Goal: Task Accomplishment & Management: Manage account settings

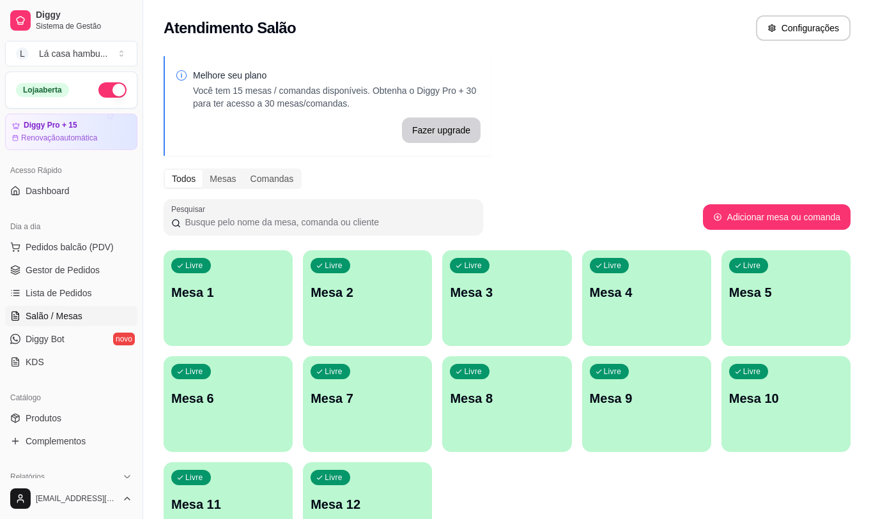
scroll to position [81, 0]
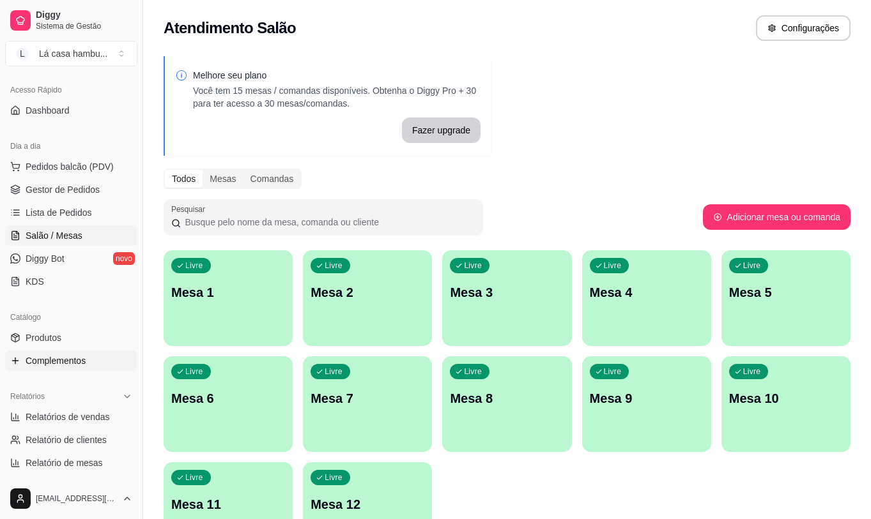
click at [75, 355] on span "Complementos" at bounding box center [56, 361] width 60 height 13
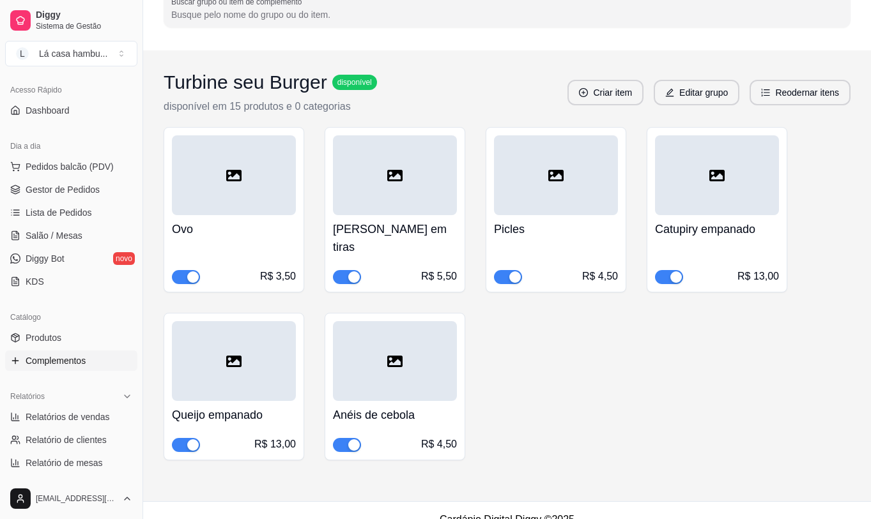
scroll to position [121, 0]
click at [626, 96] on button "Criar item" at bounding box center [605, 92] width 73 height 25
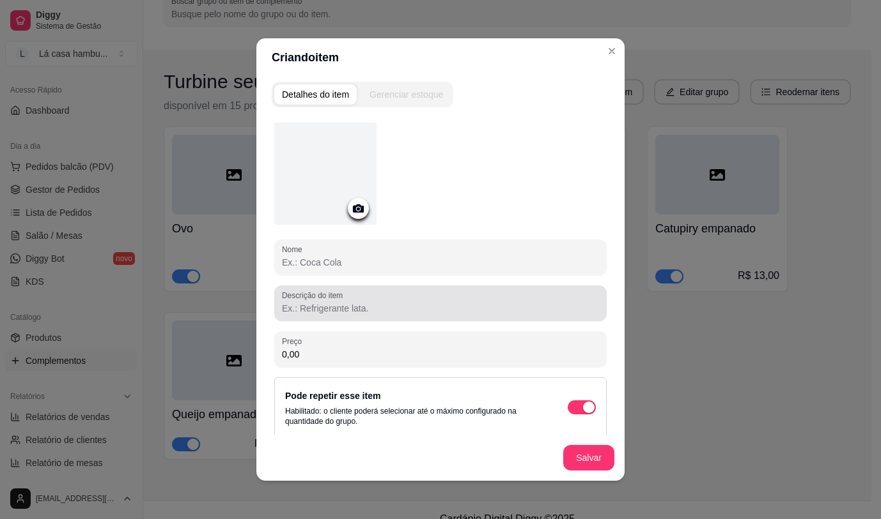
click at [349, 303] on input "Descrição do item" at bounding box center [440, 308] width 317 height 13
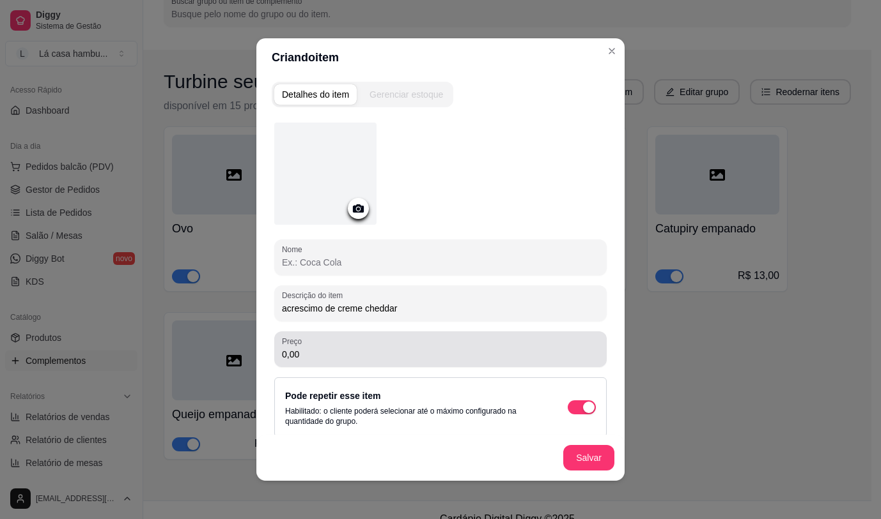
type input "acrescimo de creme cheddar"
click at [341, 353] on input "0,00" at bounding box center [440, 354] width 317 height 13
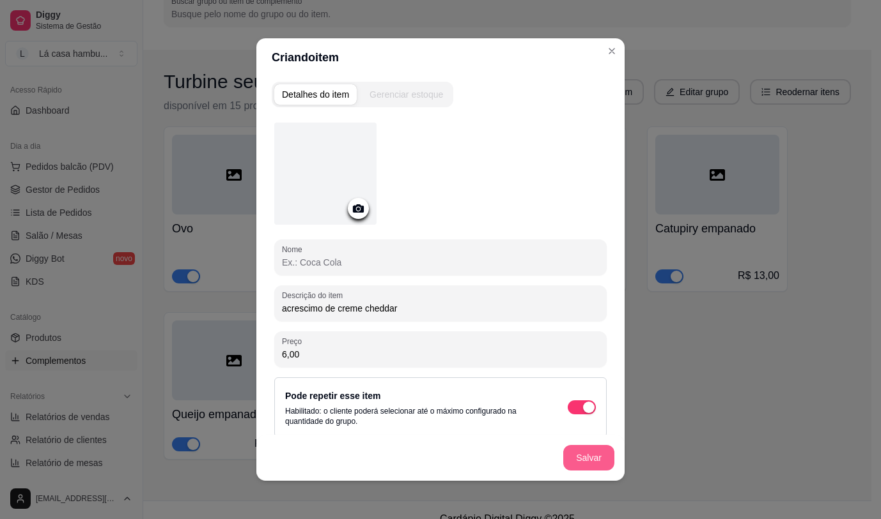
type input "6,00"
click at [578, 452] on button "Salvar" at bounding box center [588, 458] width 51 height 26
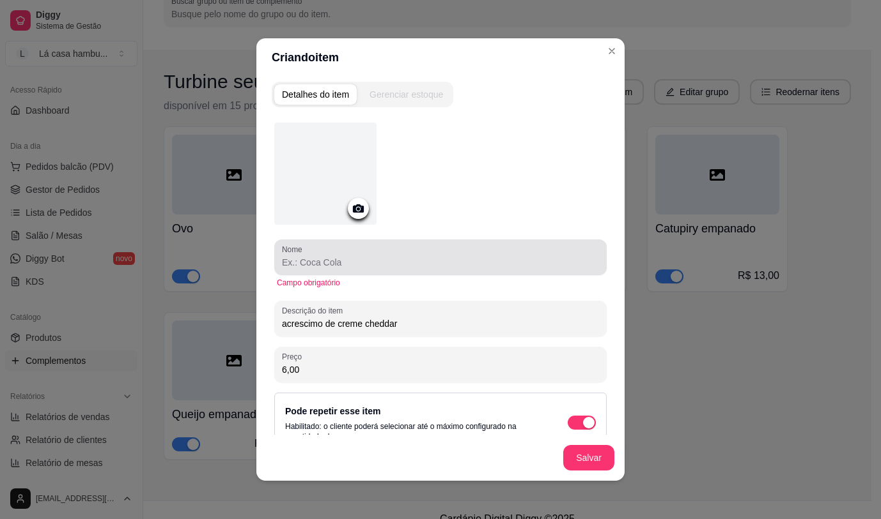
click at [328, 261] on input "Nome" at bounding box center [440, 262] width 317 height 13
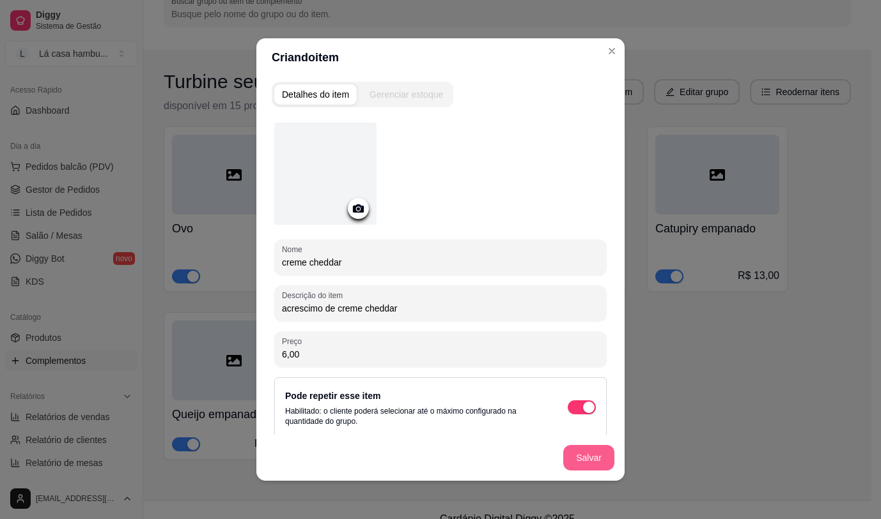
type input "creme cheddar"
click at [581, 454] on button "Salvar" at bounding box center [588, 458] width 51 height 26
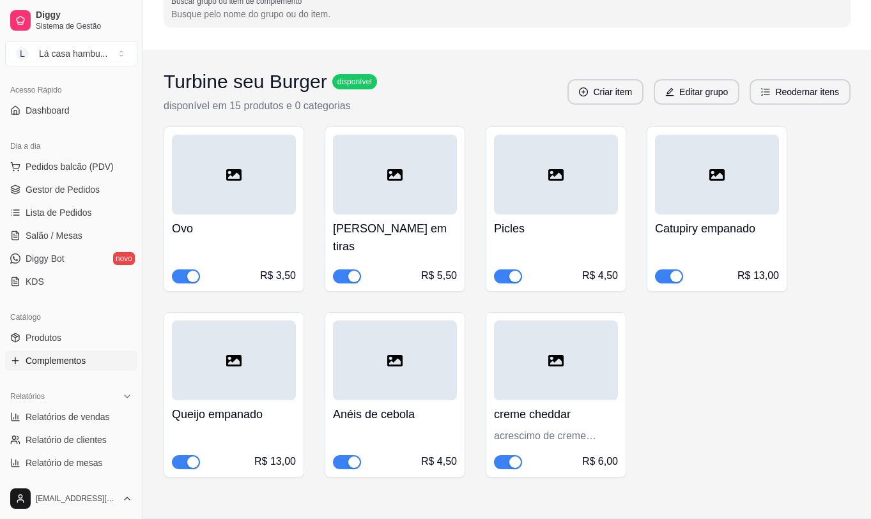
click at [240, 406] on h4 "Queijo empanado" at bounding box center [234, 415] width 124 height 18
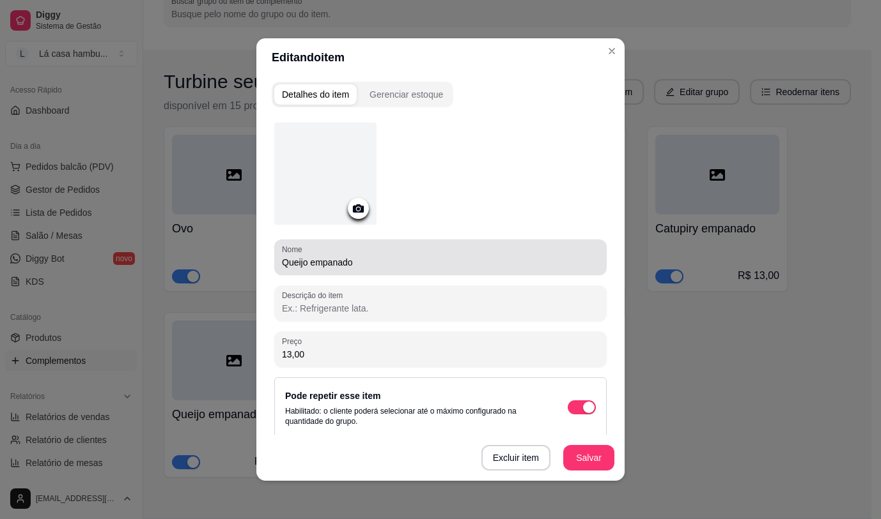
click at [302, 264] on input "Queijo empanado" at bounding box center [440, 262] width 317 height 13
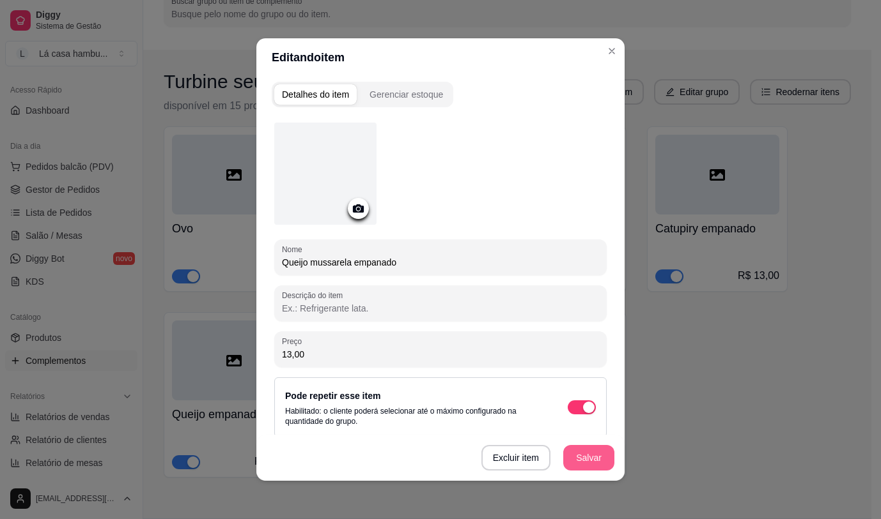
type input "Queijo mussarela empanado"
click at [573, 464] on button "Salvar" at bounding box center [589, 458] width 50 height 25
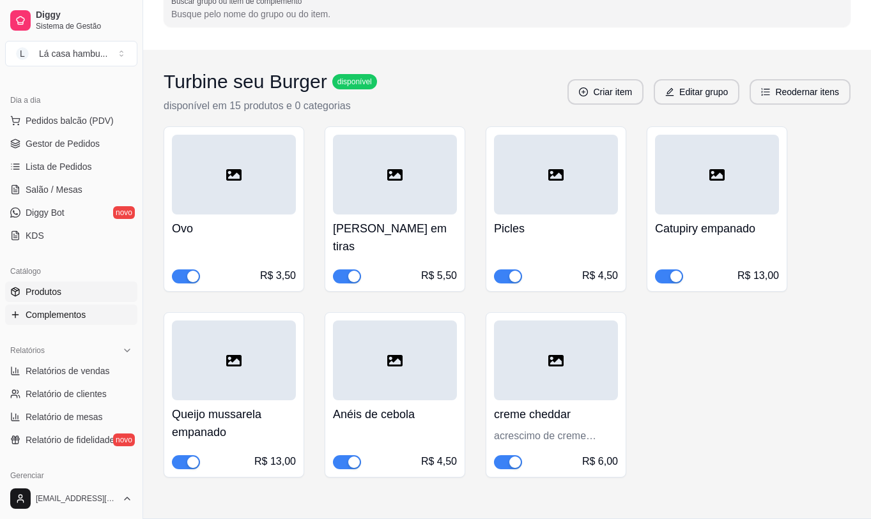
scroll to position [128, 0]
click at [63, 288] on link "Produtos" at bounding box center [71, 291] width 132 height 20
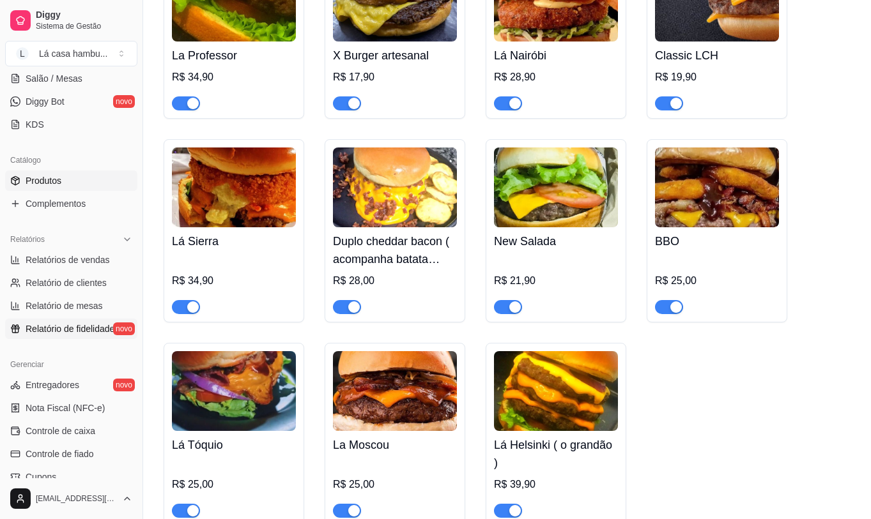
scroll to position [400, 0]
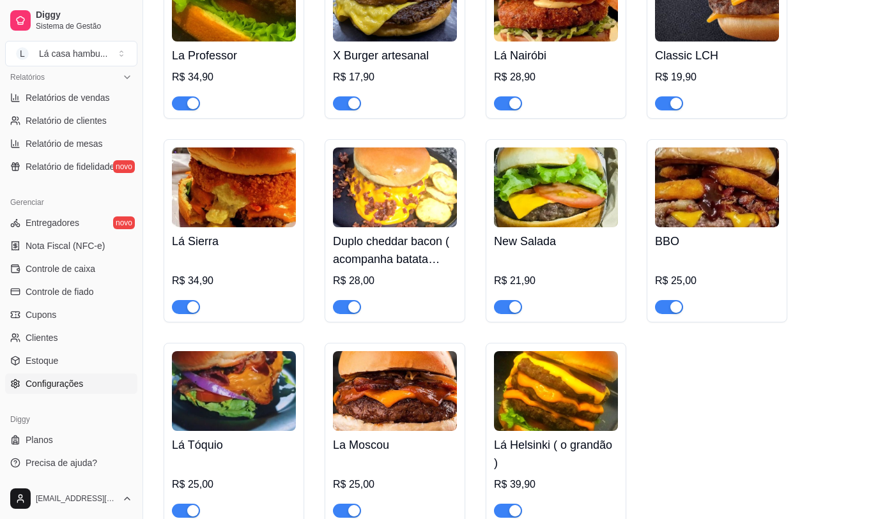
click at [81, 389] on span "Configurações" at bounding box center [55, 384] width 58 height 13
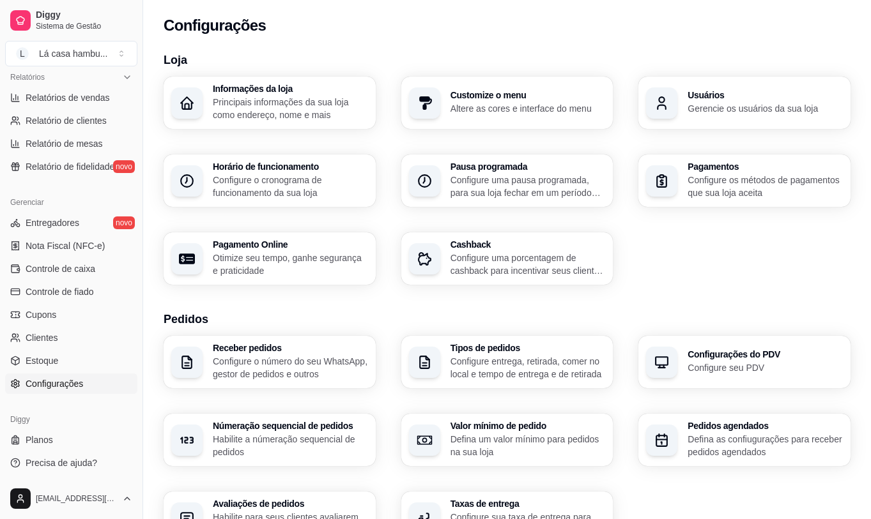
click at [769, 100] on div "Usuários Gerencie os usuários da sua loja" at bounding box center [765, 103] width 155 height 24
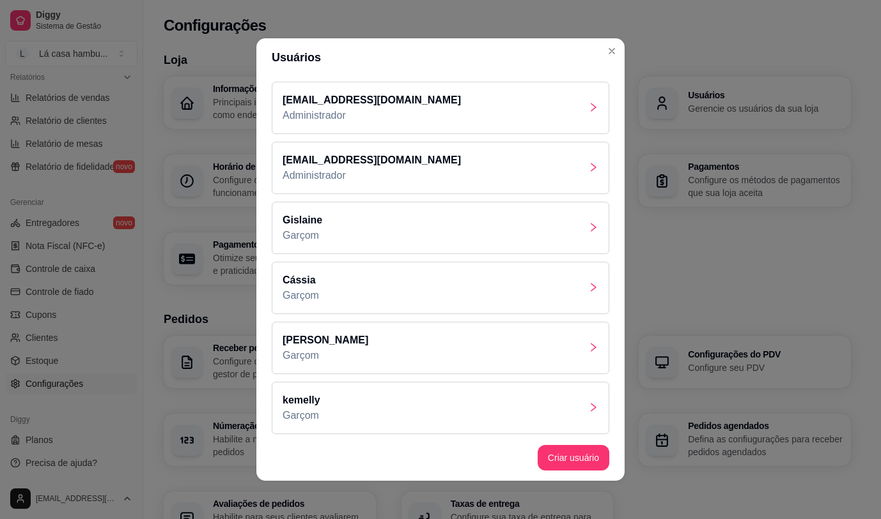
click at [588, 351] on icon "right" at bounding box center [593, 347] width 10 height 10
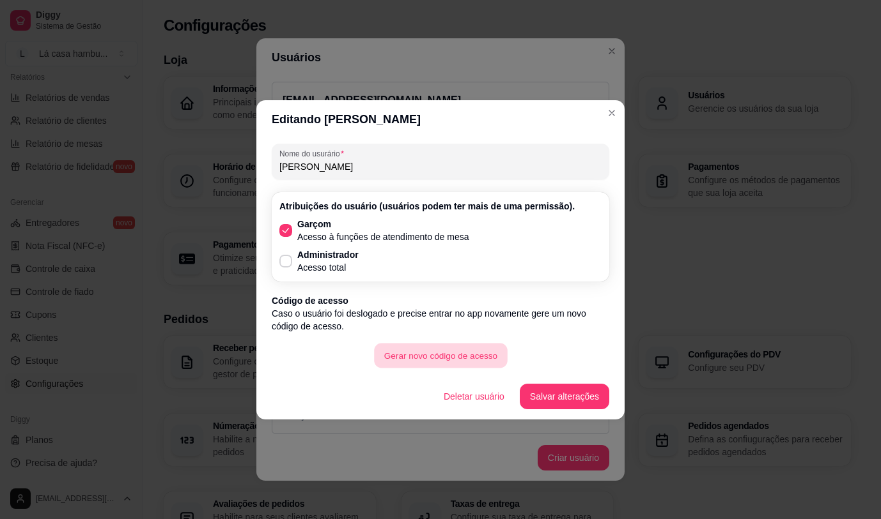
click at [467, 365] on button "Gerar novo código de acesso" at bounding box center [440, 355] width 133 height 25
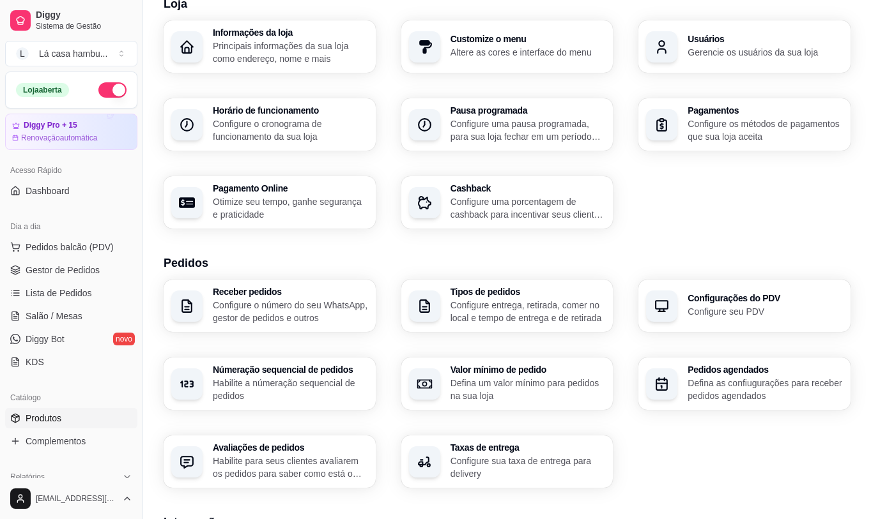
click at [69, 414] on link "Produtos" at bounding box center [71, 418] width 132 height 20
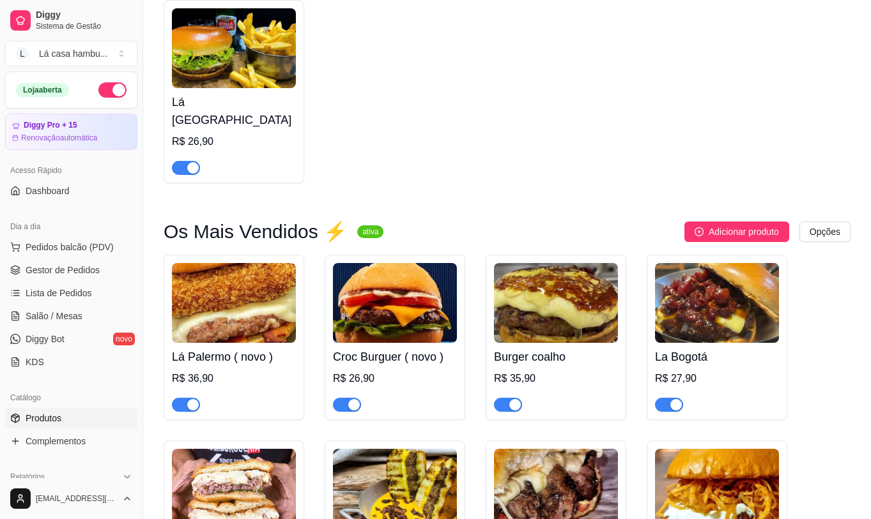
scroll to position [2364, 0]
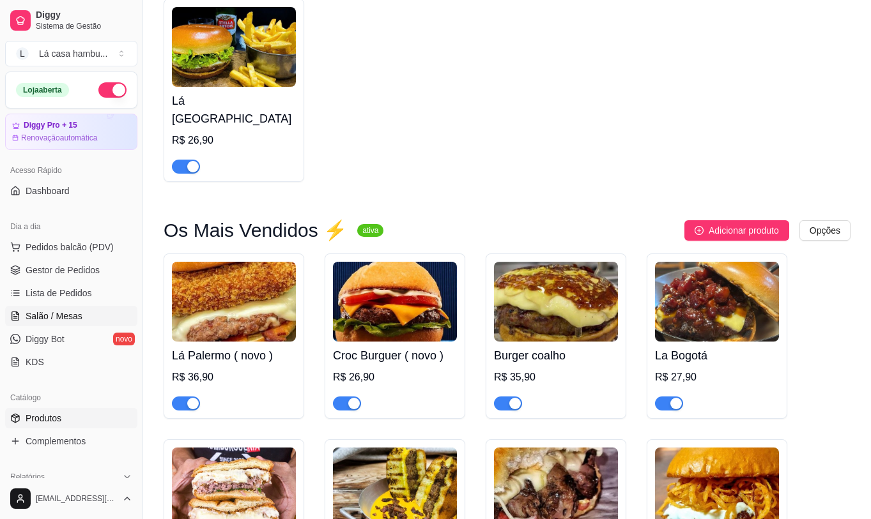
click at [45, 315] on span "Salão / Mesas" at bounding box center [54, 316] width 57 height 13
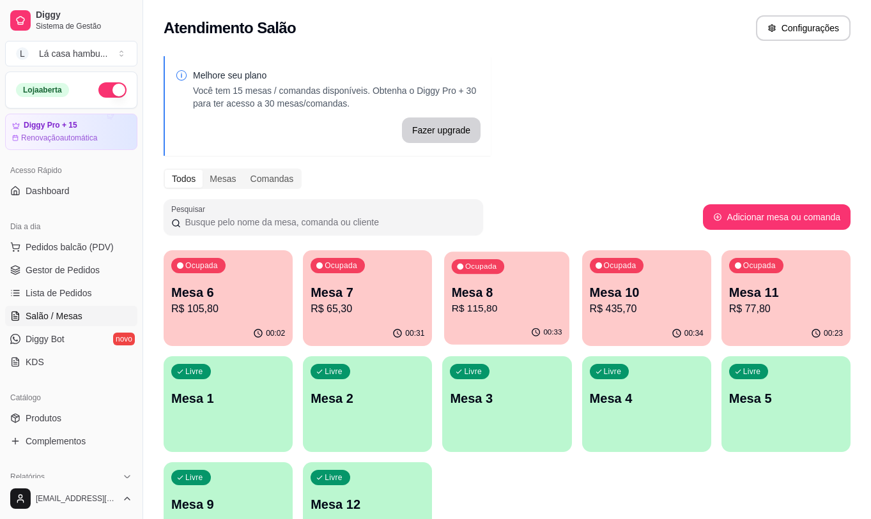
click at [527, 310] on p "R$ 115,80" at bounding box center [507, 309] width 111 height 15
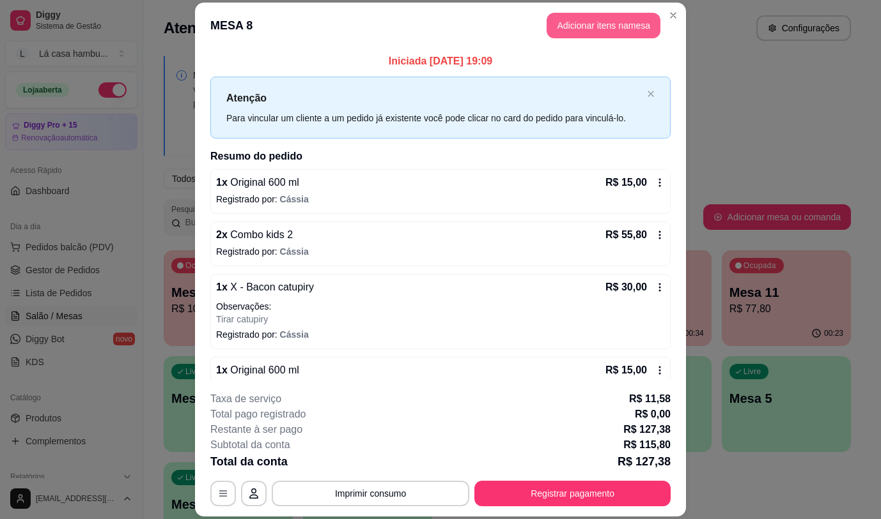
click at [627, 23] on button "Adicionar itens na mesa" at bounding box center [603, 26] width 114 height 26
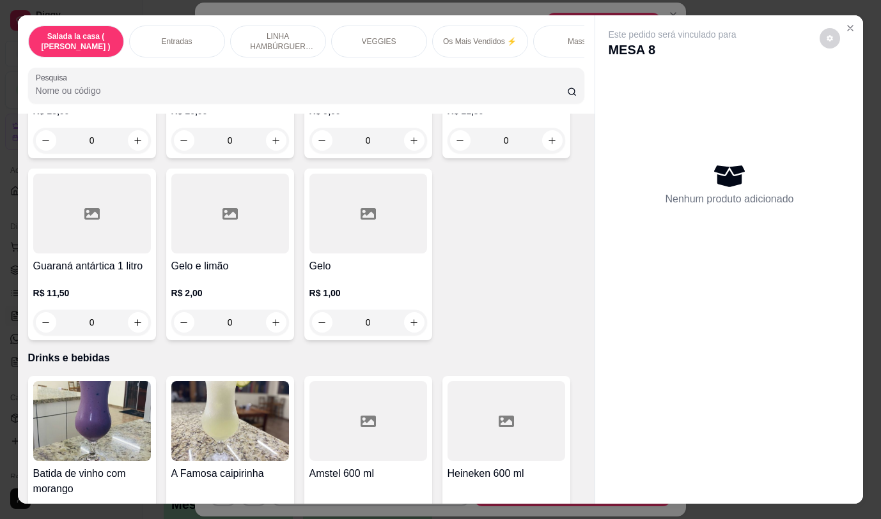
scroll to position [6467, 0]
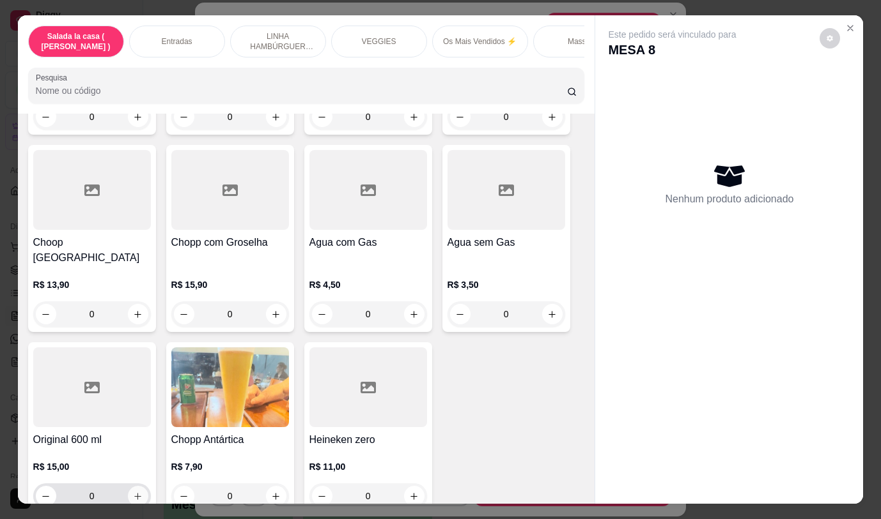
click at [133, 492] on icon "increase-product-quantity" at bounding box center [138, 497] width 10 height 10
type input "1"
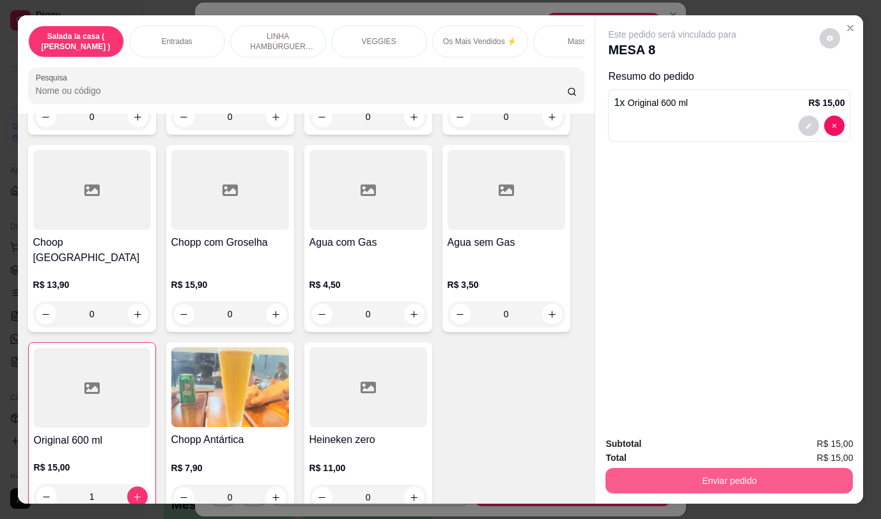
click at [676, 468] on button "Enviar pedido" at bounding box center [728, 481] width 247 height 26
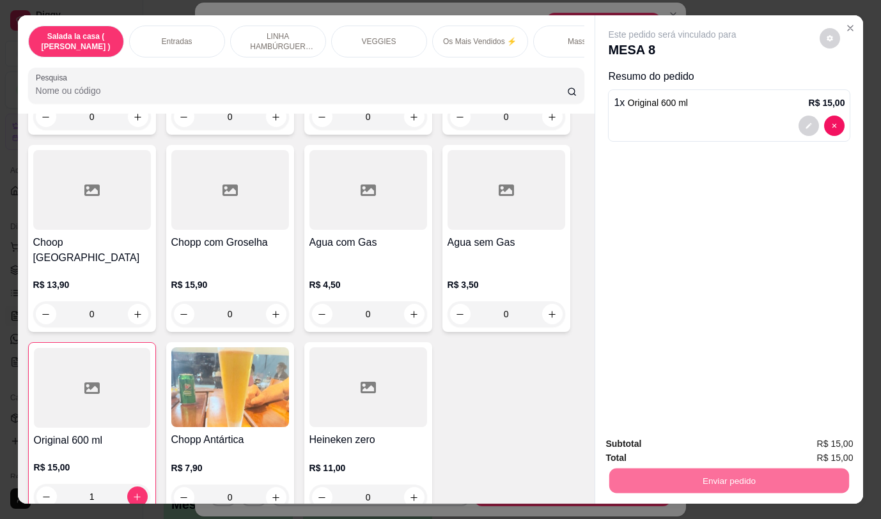
click at [690, 443] on button "Não registrar e enviar pedido" at bounding box center [686, 445] width 133 height 24
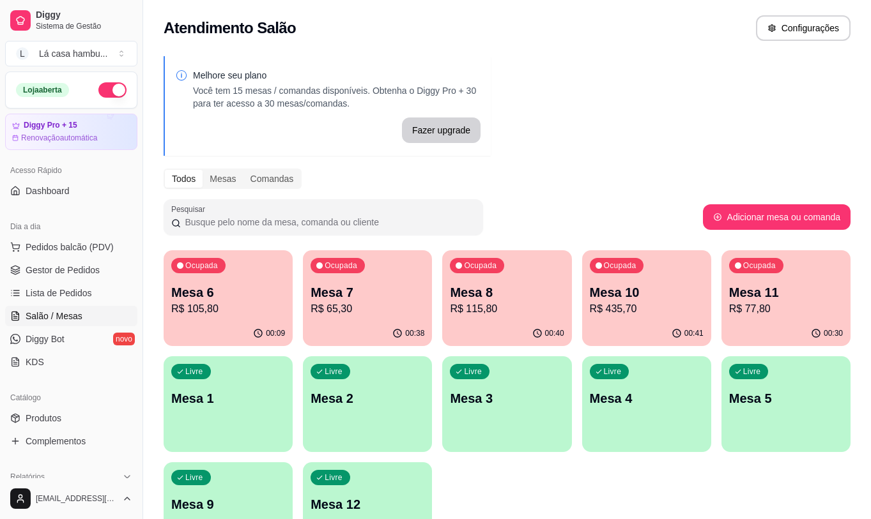
click at [344, 291] on p "Mesa 7" at bounding box center [368, 293] width 114 height 18
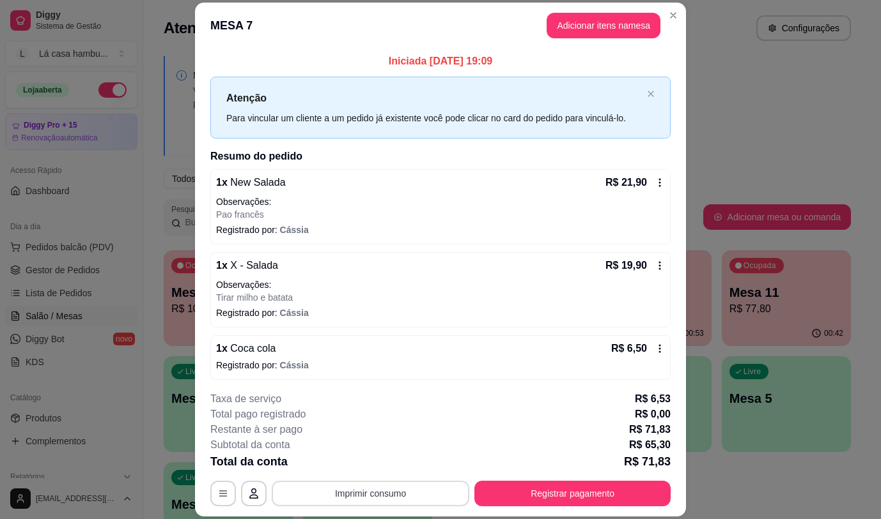
click at [374, 495] on button "Imprimir consumo" at bounding box center [370, 494] width 197 height 26
click at [360, 462] on button "IMPRESSORA" at bounding box center [369, 464] width 89 height 20
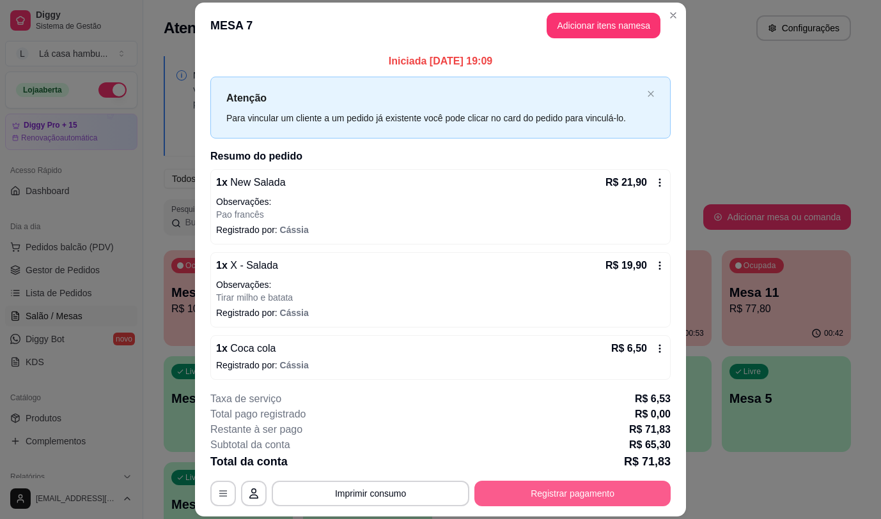
click at [544, 494] on button "Registrar pagamento" at bounding box center [572, 494] width 196 height 26
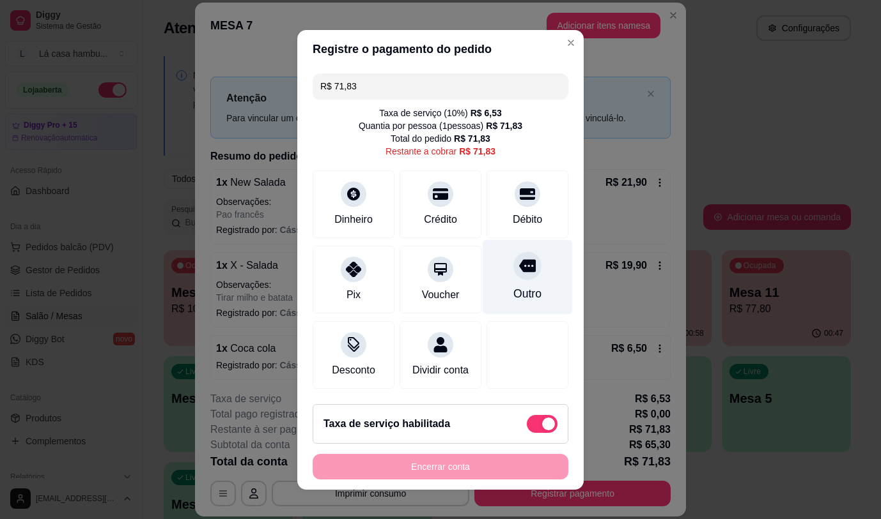
click at [513, 273] on div at bounding box center [527, 266] width 28 height 28
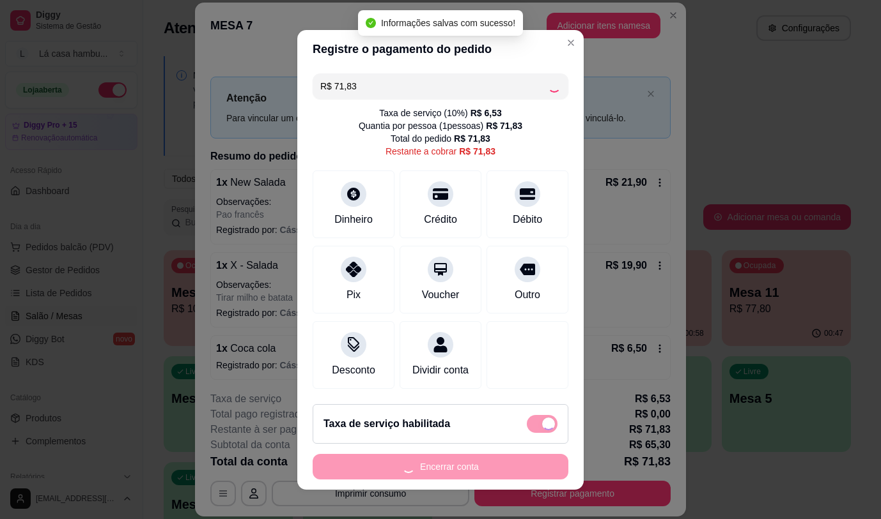
type input "R$ 0,00"
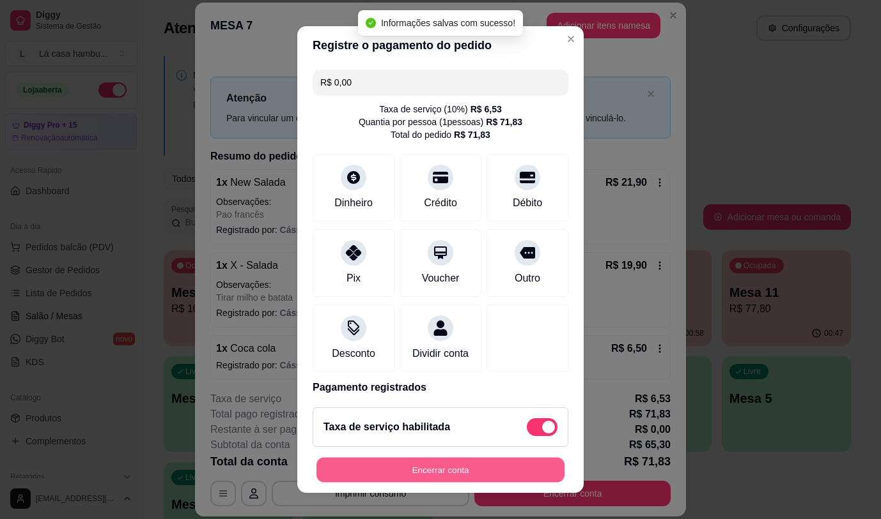
click at [463, 471] on button "Encerrar conta" at bounding box center [440, 470] width 248 height 25
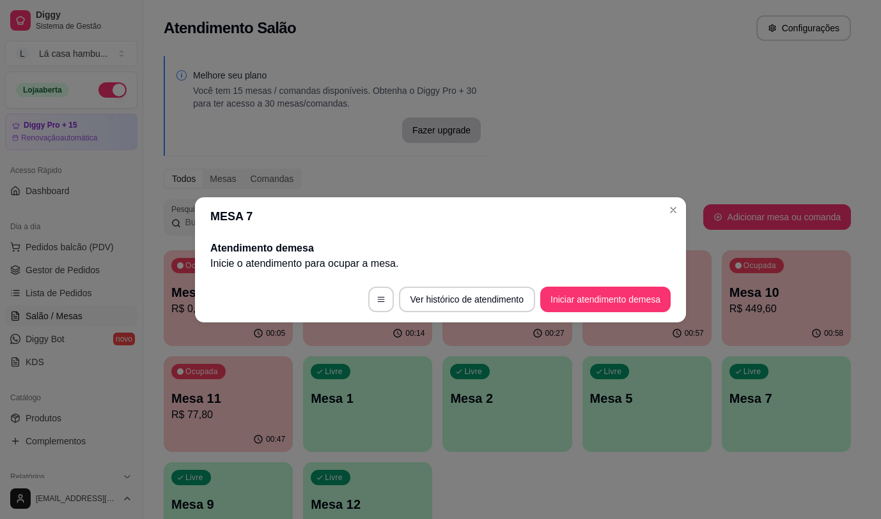
click at [662, 197] on header "MESA 7" at bounding box center [440, 216] width 491 height 38
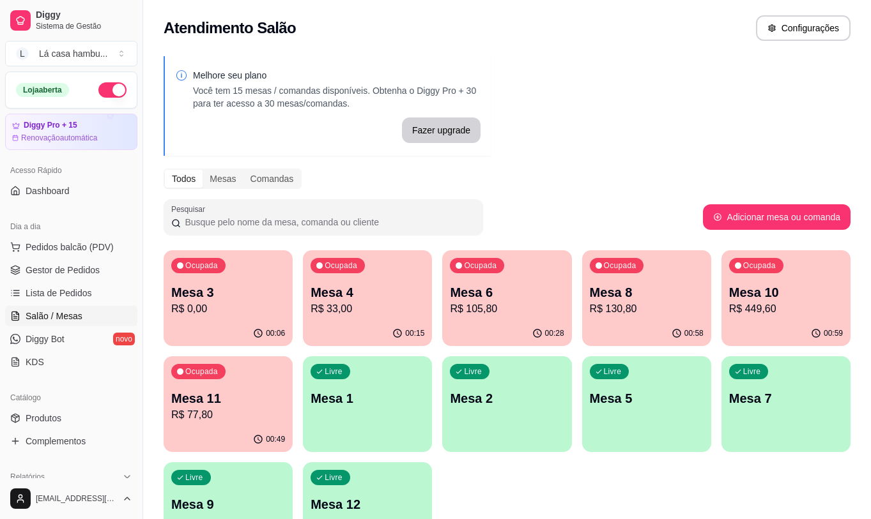
click at [413, 317] on div "Ocupada Mesa 4 R$ 33,00" at bounding box center [367, 285] width 129 height 71
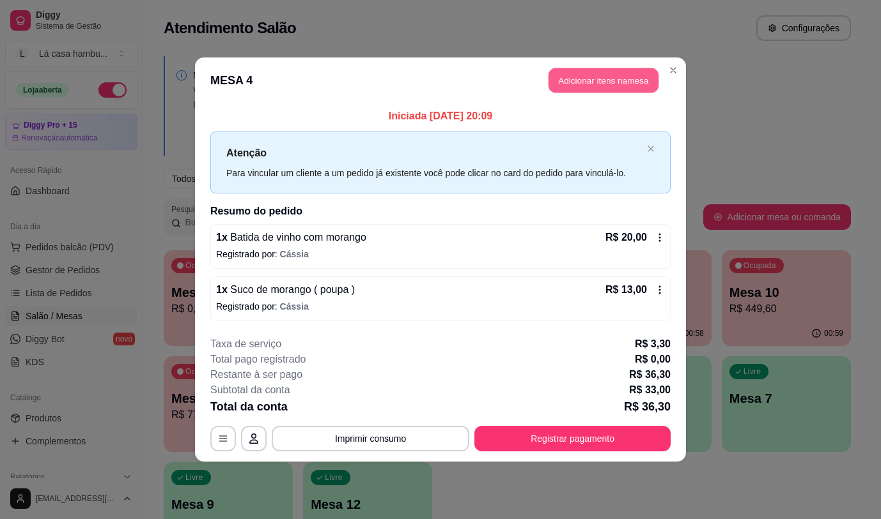
click at [622, 77] on button "Adicionar itens na mesa" at bounding box center [603, 80] width 110 height 25
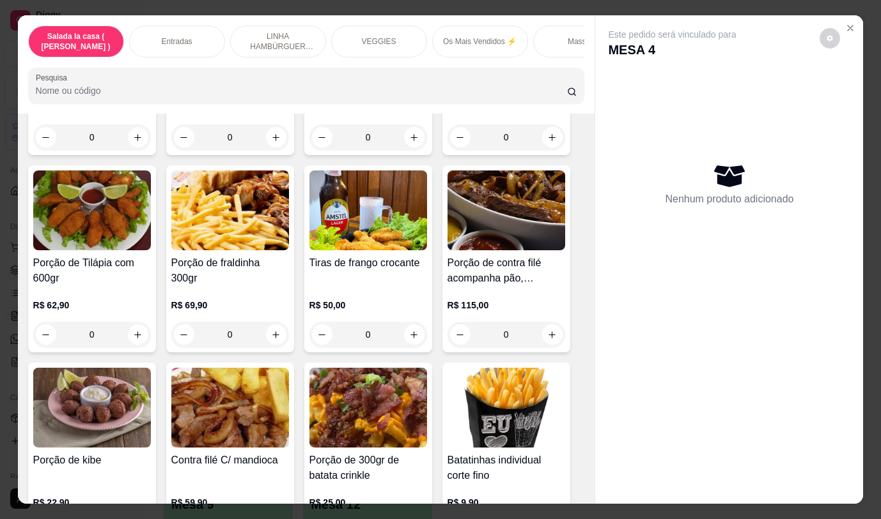
scroll to position [447, 0]
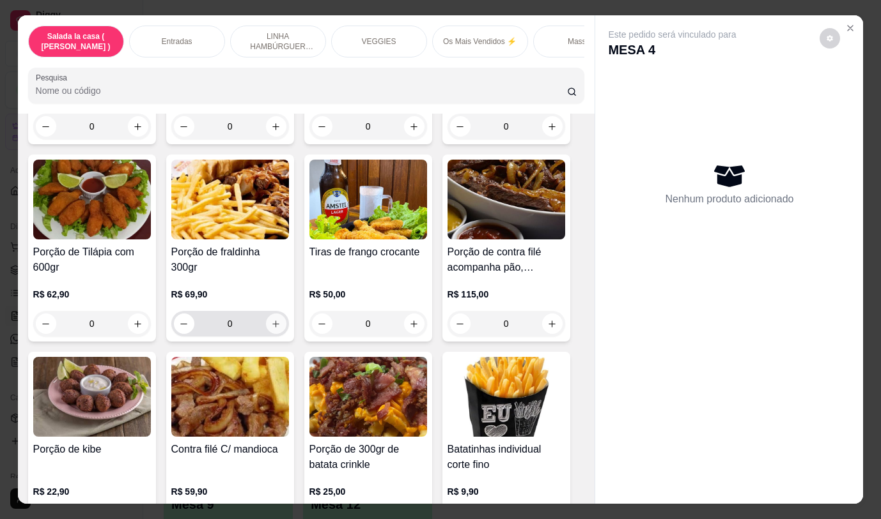
click at [271, 326] on icon "increase-product-quantity" at bounding box center [276, 324] width 10 height 10
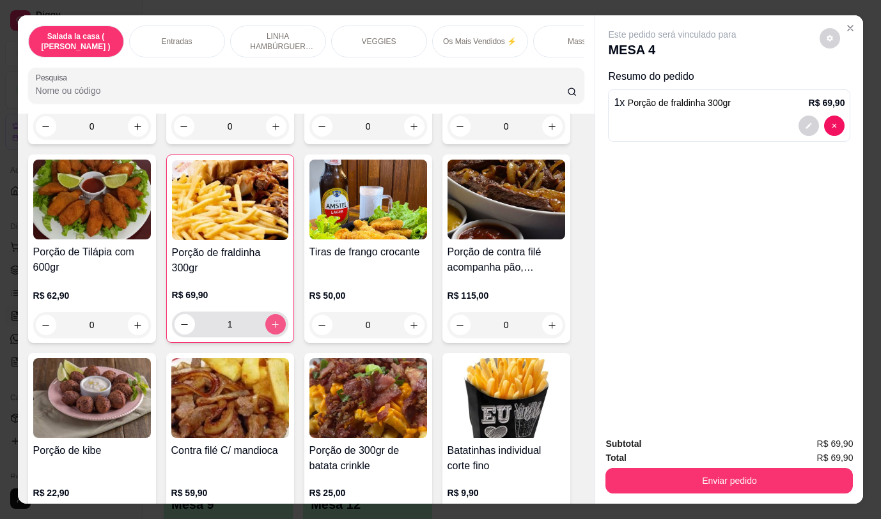
type input "1"
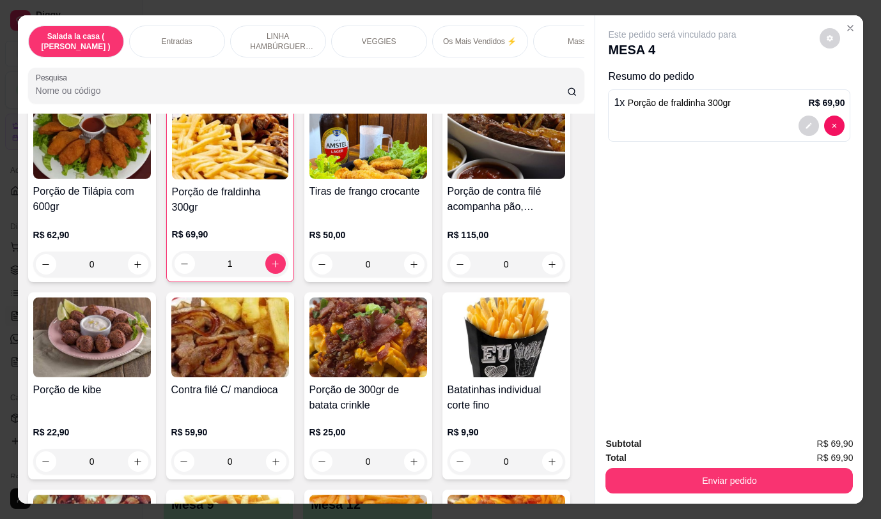
scroll to position [511, 0]
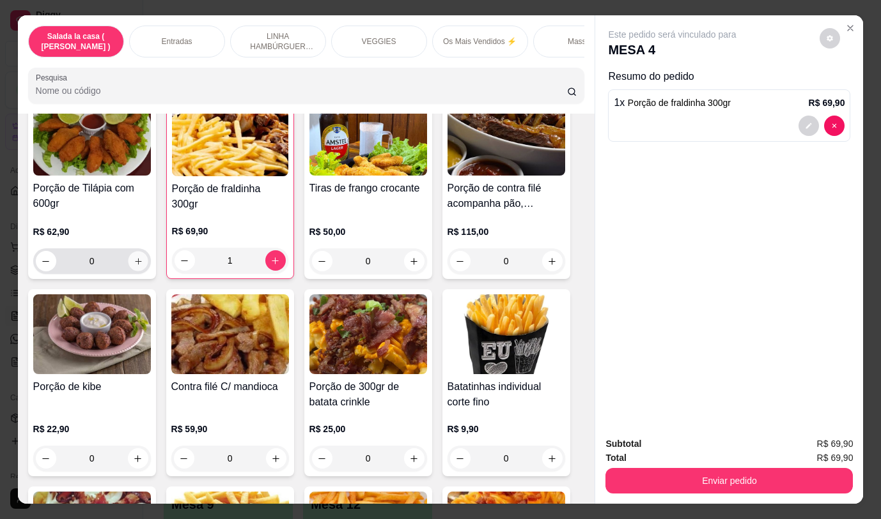
click at [139, 265] on button "increase-product-quantity" at bounding box center [138, 262] width 20 height 20
type input "1"
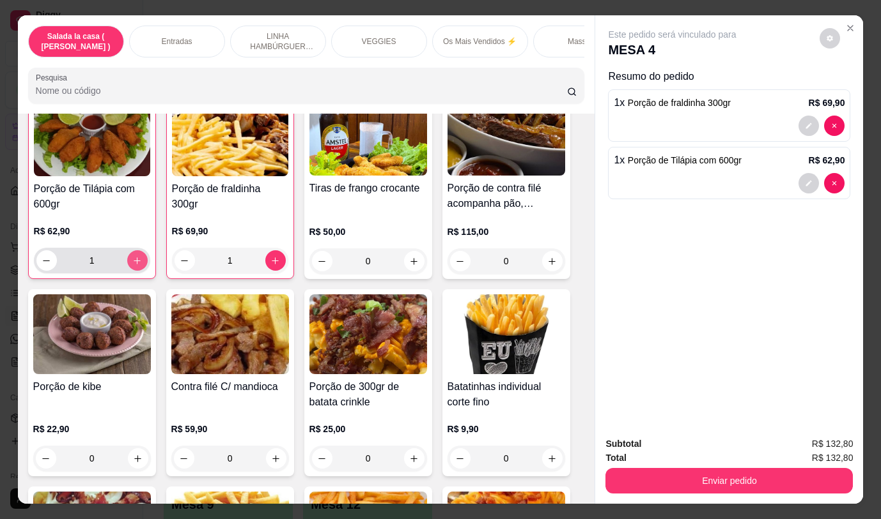
scroll to position [512, 0]
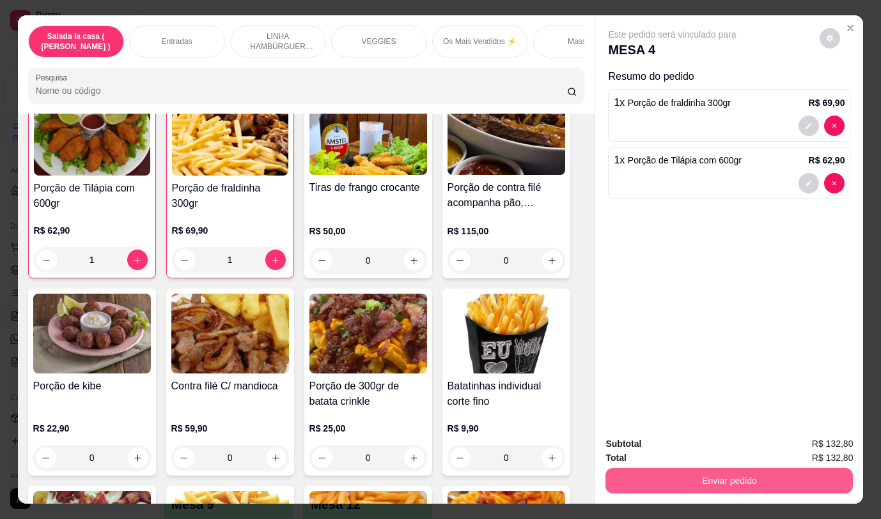
click at [703, 473] on button "Enviar pedido" at bounding box center [728, 481] width 247 height 26
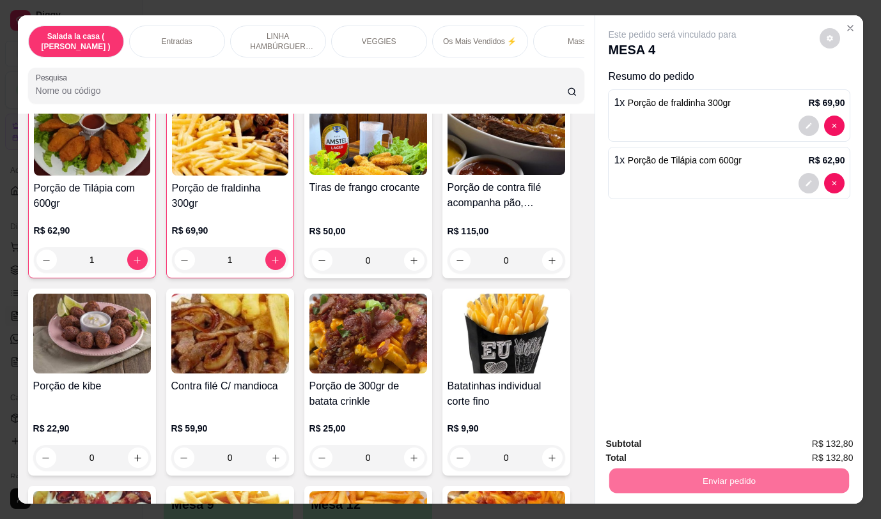
click at [689, 437] on button "Não registrar e enviar pedido" at bounding box center [686, 445] width 129 height 24
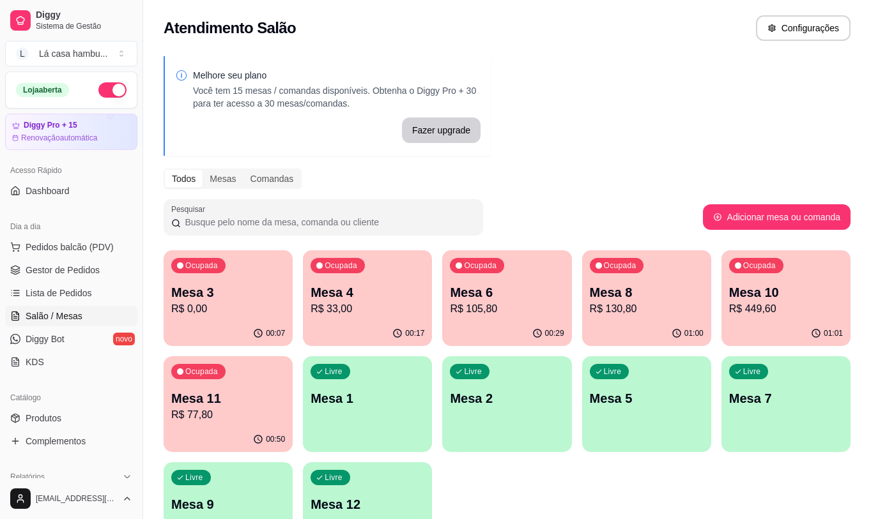
click at [659, 316] on p "R$ 130,80" at bounding box center [647, 309] width 114 height 15
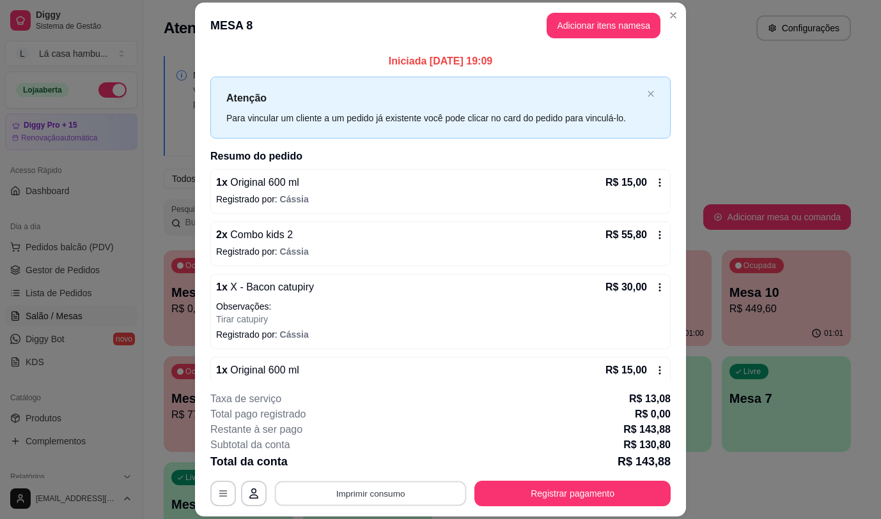
click at [416, 486] on button "Imprimir consumo" at bounding box center [371, 494] width 192 height 25
click at [377, 455] on button "IMPRESSORA" at bounding box center [369, 464] width 93 height 20
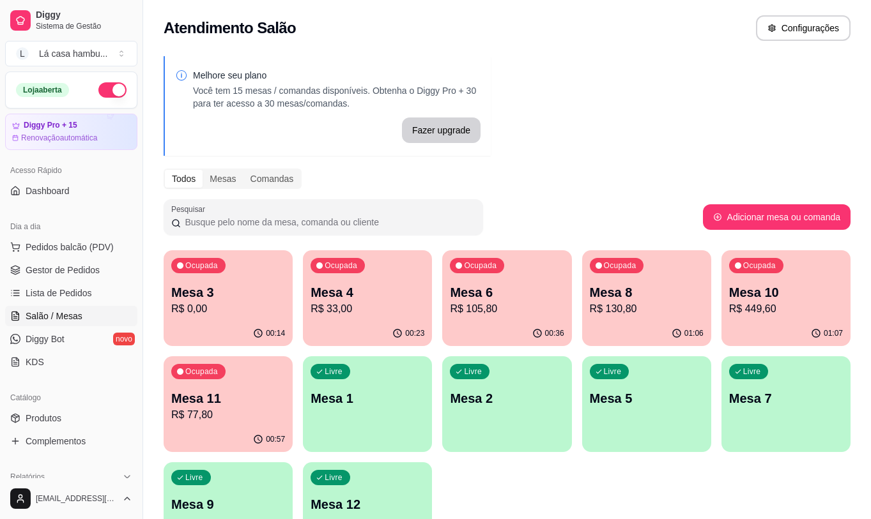
click at [516, 310] on p "R$ 105,80" at bounding box center [507, 309] width 114 height 15
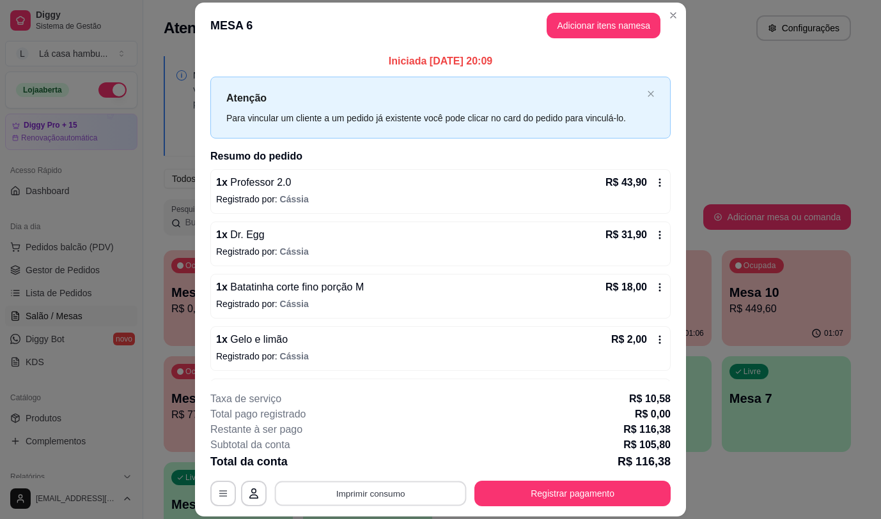
click at [411, 500] on button "Imprimir consumo" at bounding box center [371, 494] width 192 height 25
click at [384, 463] on button "IMPRESSORA" at bounding box center [369, 464] width 93 height 20
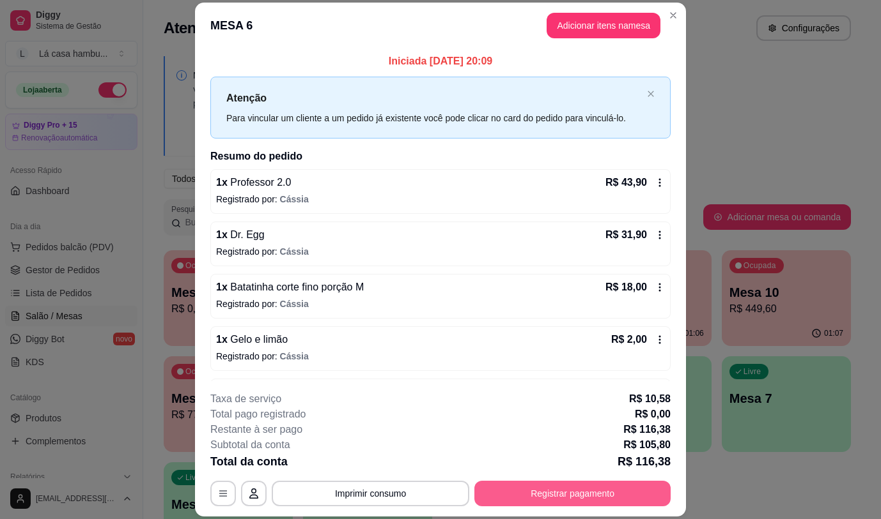
click at [550, 494] on button "Registrar pagamento" at bounding box center [572, 494] width 196 height 26
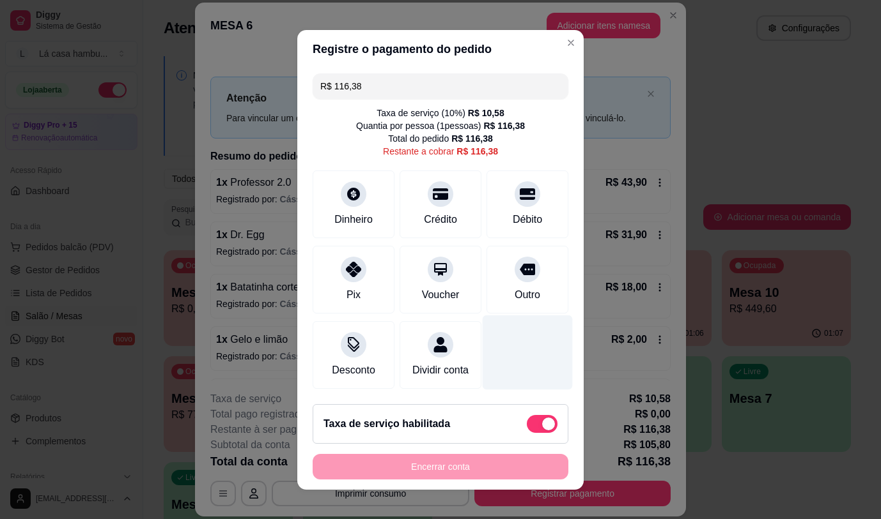
drag, startPoint x: 506, startPoint y: 252, endPoint x: 484, endPoint y: 328, distance: 79.3
click at [514, 257] on div at bounding box center [527, 270] width 26 height 26
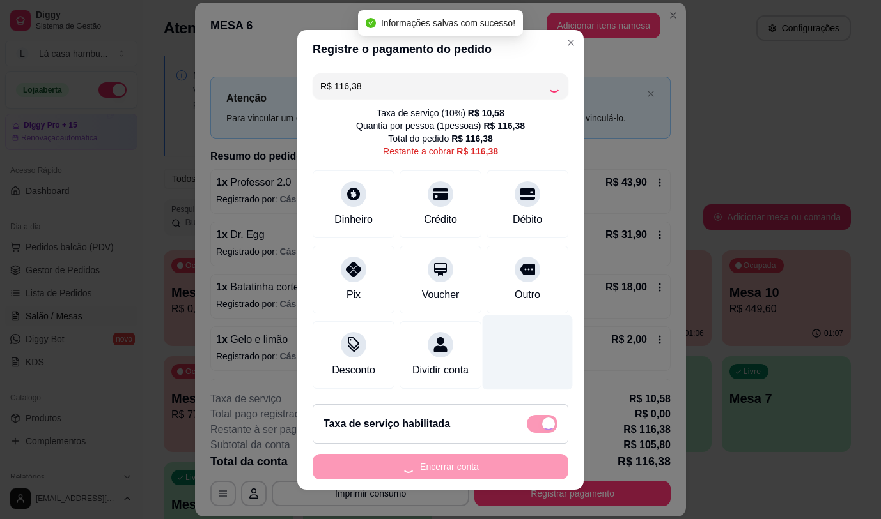
type input "R$ 0,00"
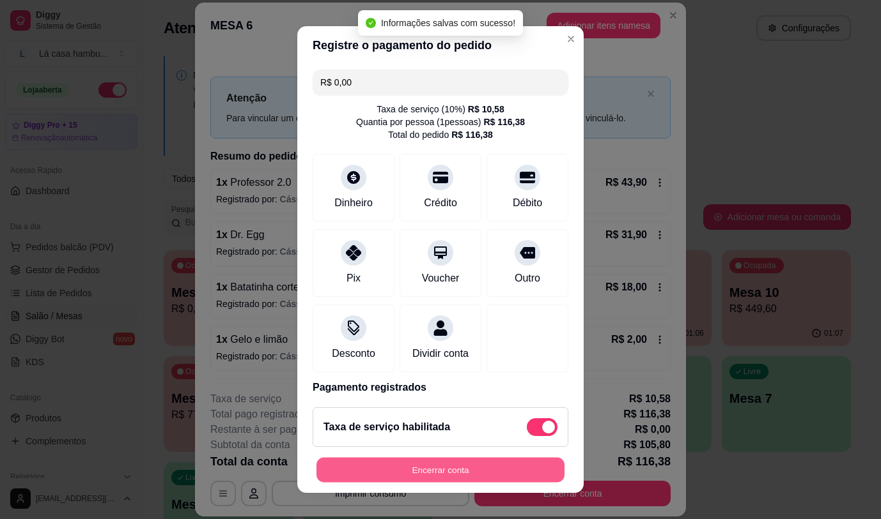
click at [438, 472] on button "Encerrar conta" at bounding box center [440, 470] width 248 height 25
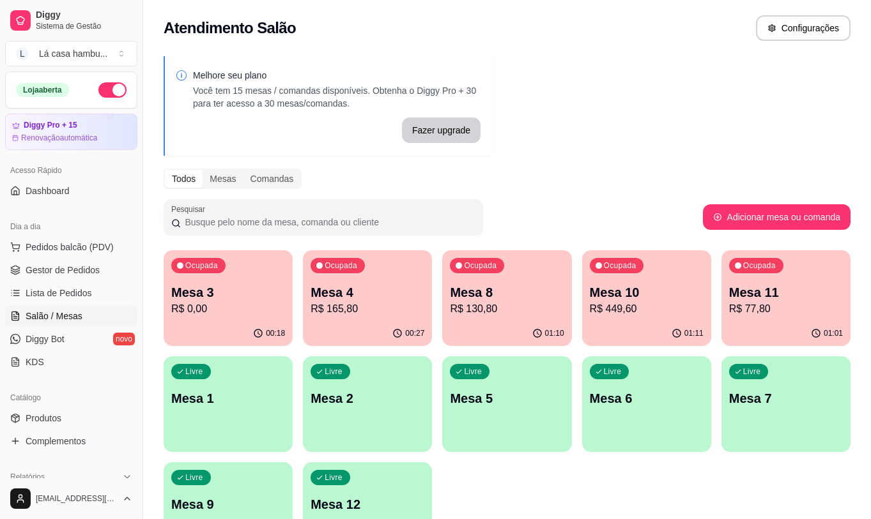
click at [325, 281] on div "Ocupada Mesa 4 R$ 165,80" at bounding box center [367, 285] width 129 height 71
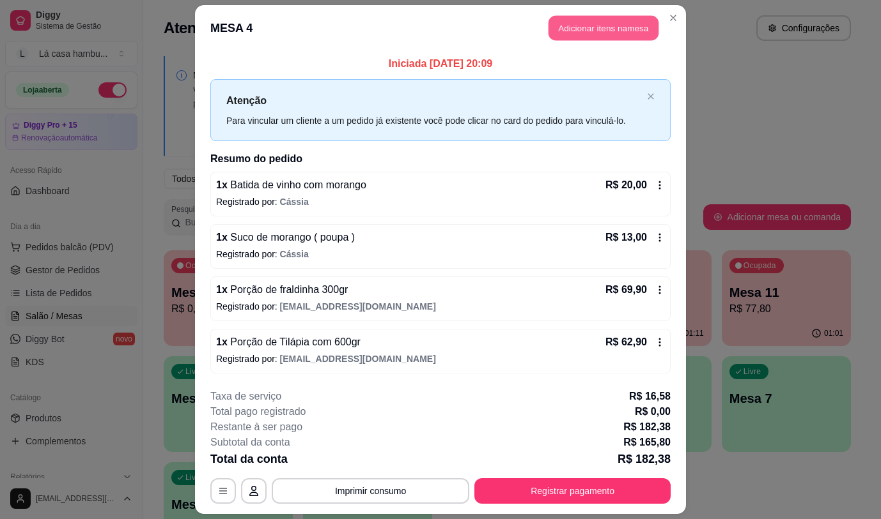
click at [605, 22] on button "Adicionar itens na mesa" at bounding box center [603, 28] width 110 height 25
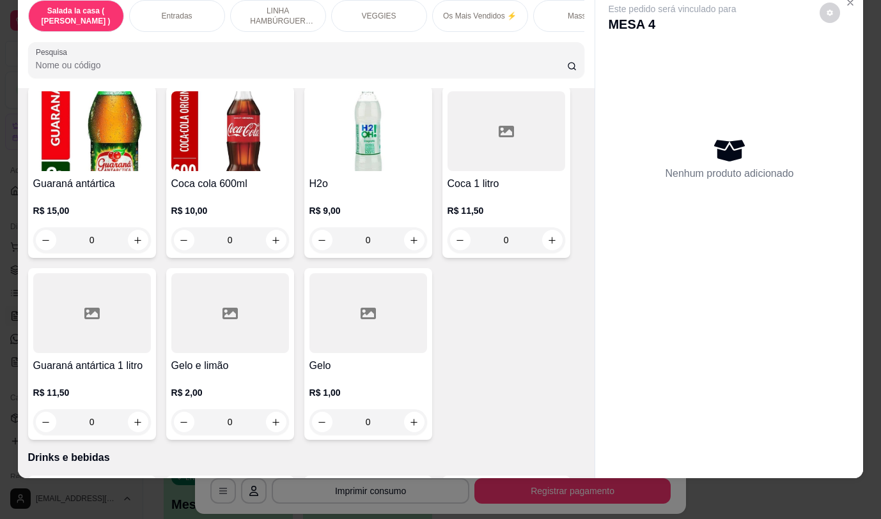
scroll to position [5942, 0]
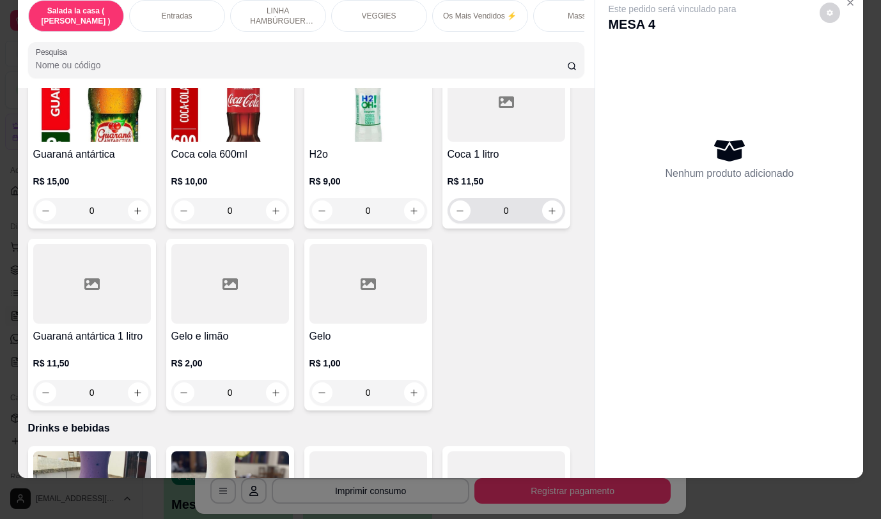
click at [542, 203] on button "increase-product-quantity" at bounding box center [552, 211] width 20 height 20
type input "1"
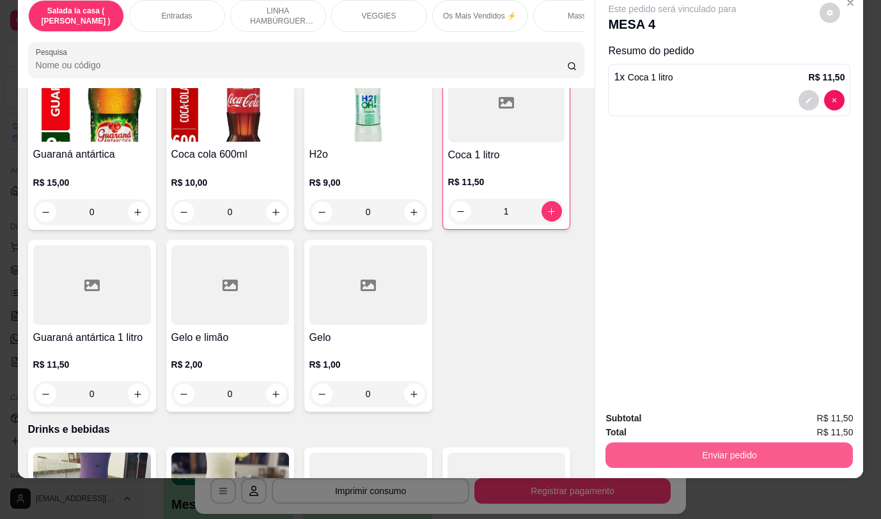
click at [742, 445] on button "Enviar pedido" at bounding box center [728, 456] width 247 height 26
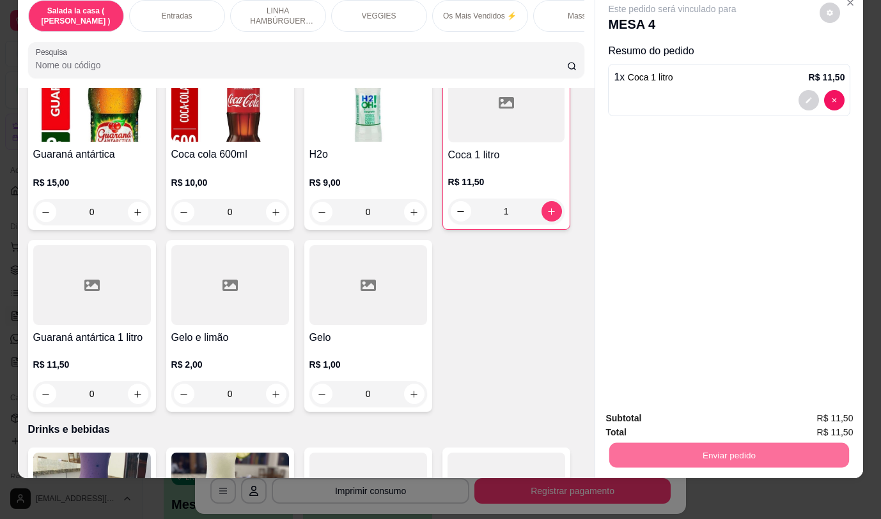
click at [719, 409] on button "Não registrar e enviar pedido" at bounding box center [686, 415] width 133 height 24
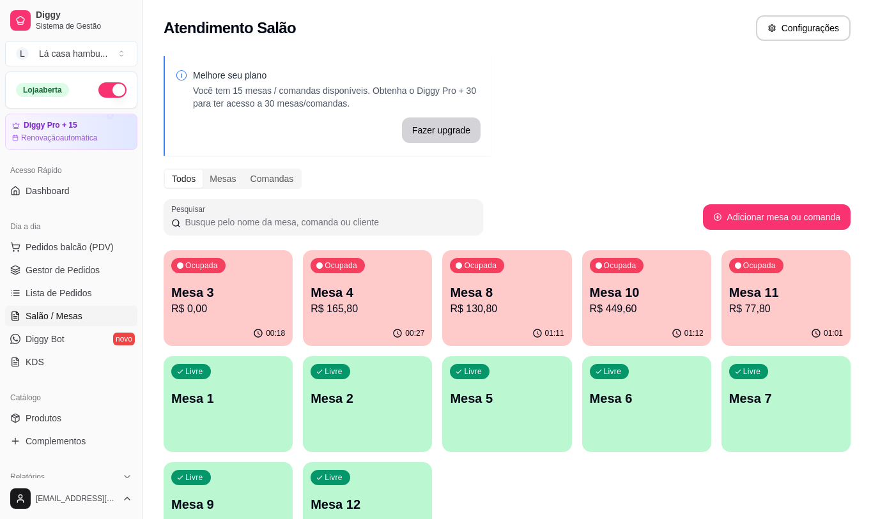
click at [220, 285] on p "Mesa 3" at bounding box center [228, 293] width 114 height 18
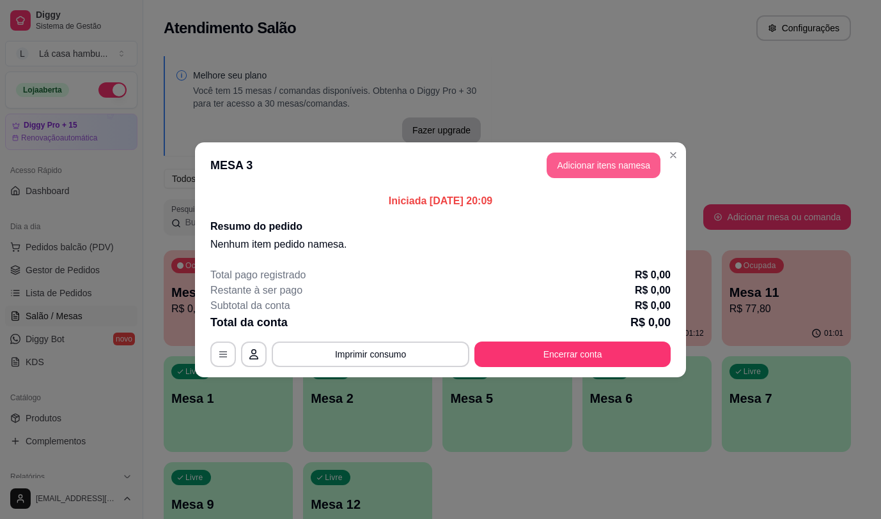
click at [587, 165] on button "Adicionar itens na mesa" at bounding box center [603, 166] width 114 height 26
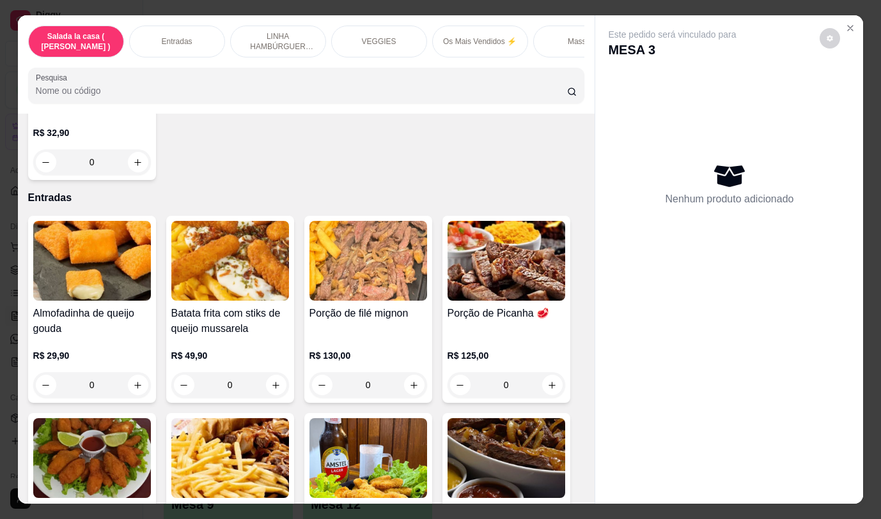
scroll to position [256, 0]
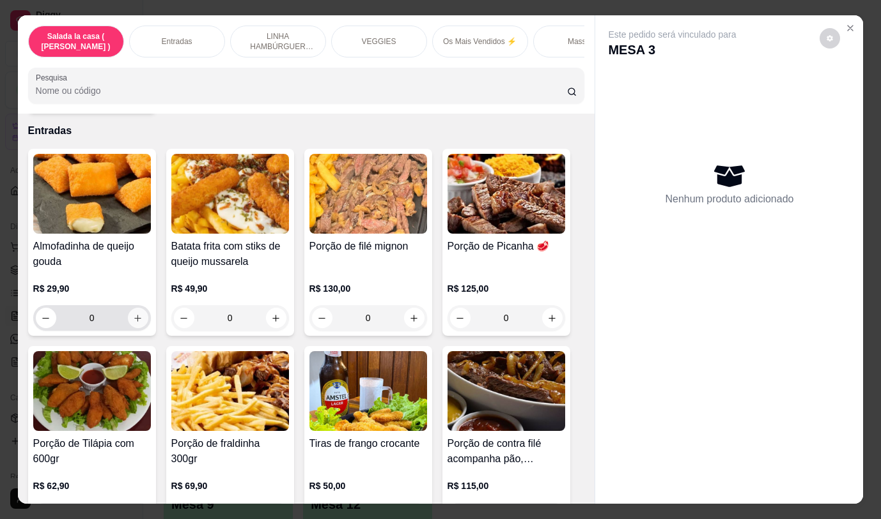
click at [137, 323] on icon "increase-product-quantity" at bounding box center [138, 319] width 10 height 10
type input "1"
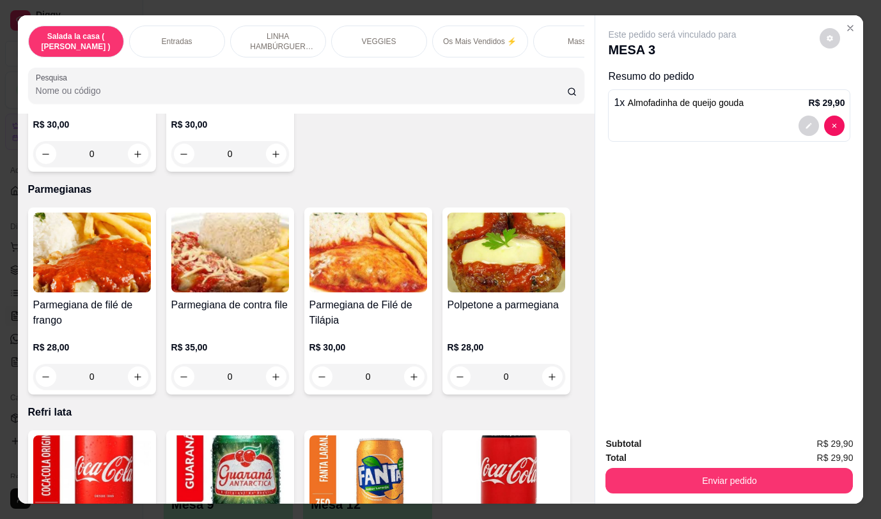
scroll to position [4984, 0]
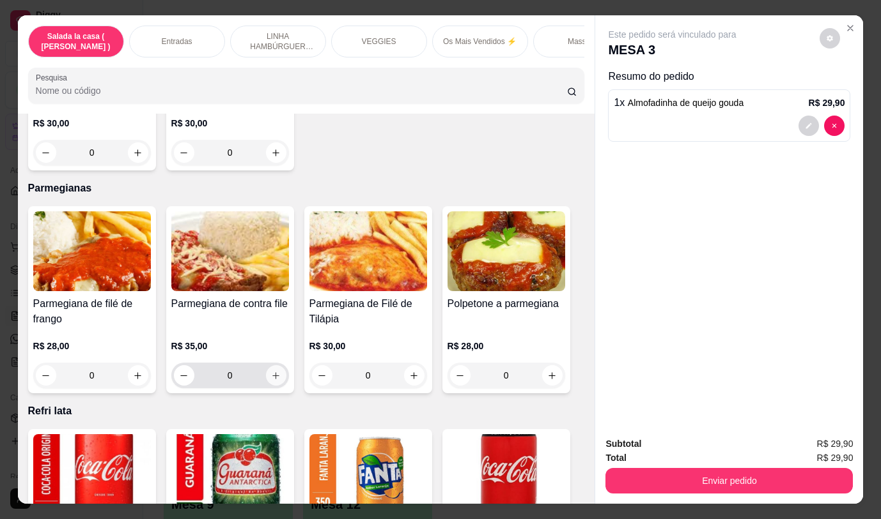
click at [273, 371] on icon "increase-product-quantity" at bounding box center [276, 376] width 10 height 10
type input "1"
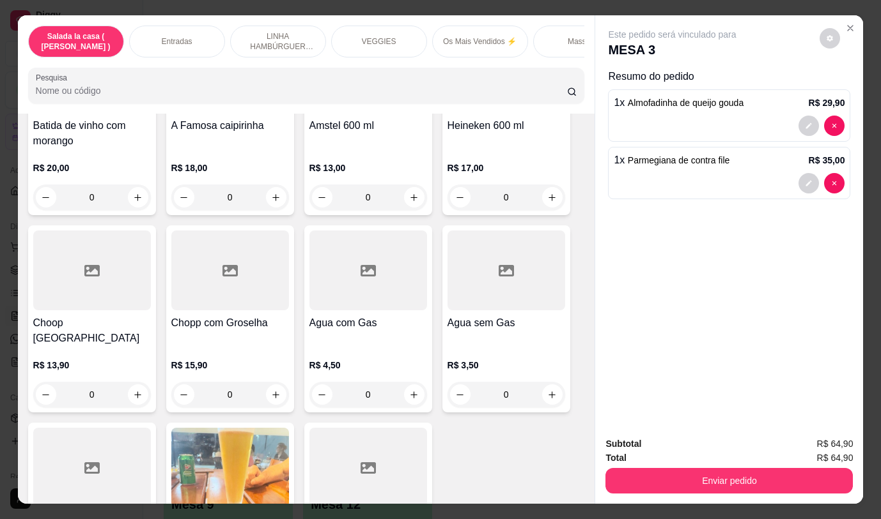
scroll to position [6390, 0]
click at [404, 385] on button "increase-product-quantity" at bounding box center [414, 395] width 20 height 20
type input "1"
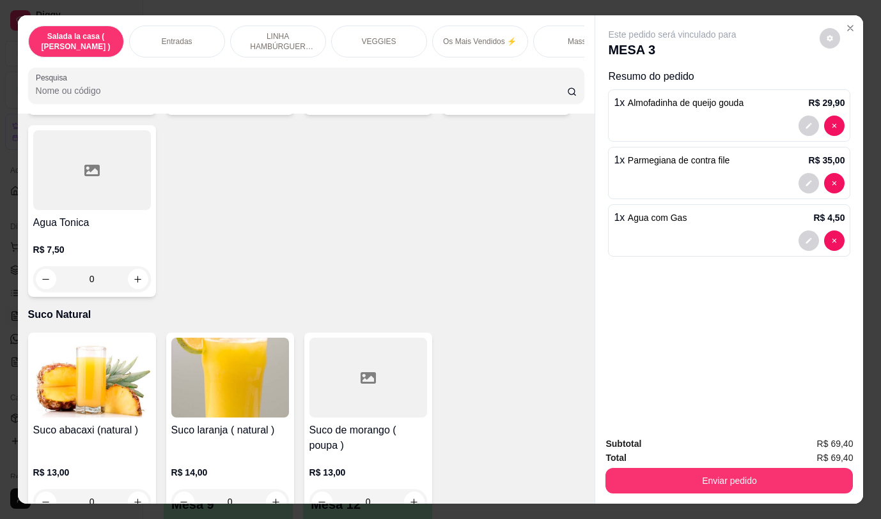
scroll to position [5511, 0]
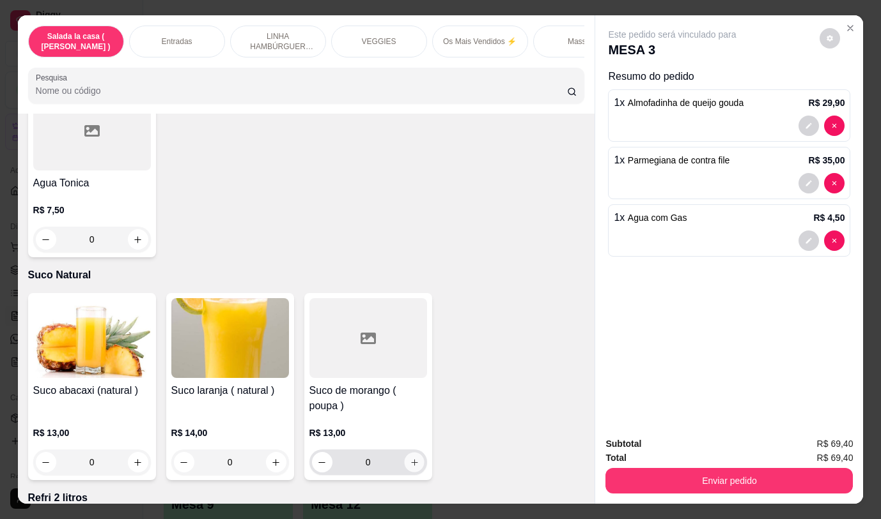
click at [410, 458] on icon "increase-product-quantity" at bounding box center [414, 463] width 10 height 10
type input "1"
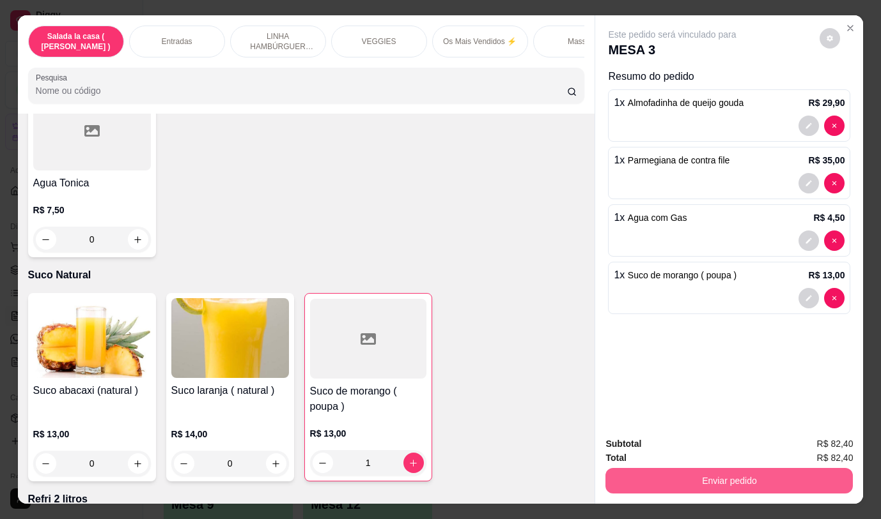
click at [758, 474] on button "Enviar pedido" at bounding box center [728, 481] width 247 height 26
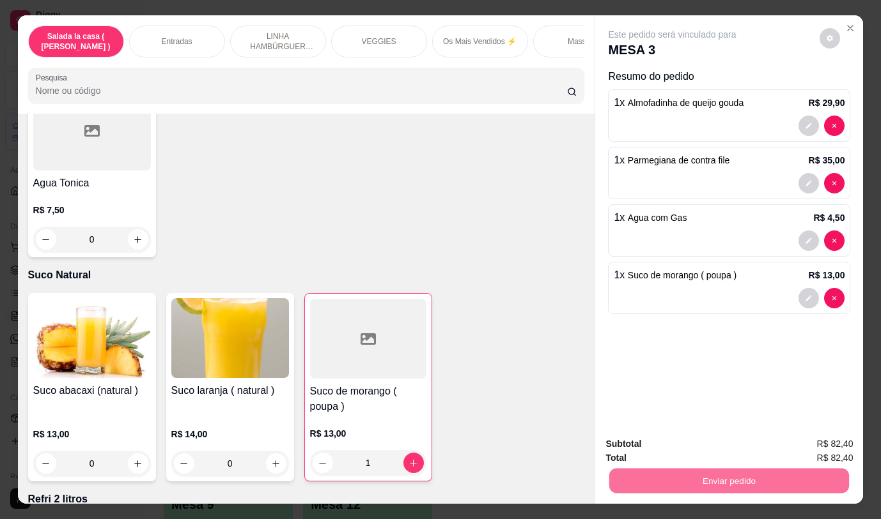
click at [668, 447] on button "Não registrar e enviar pedido" at bounding box center [686, 445] width 129 height 24
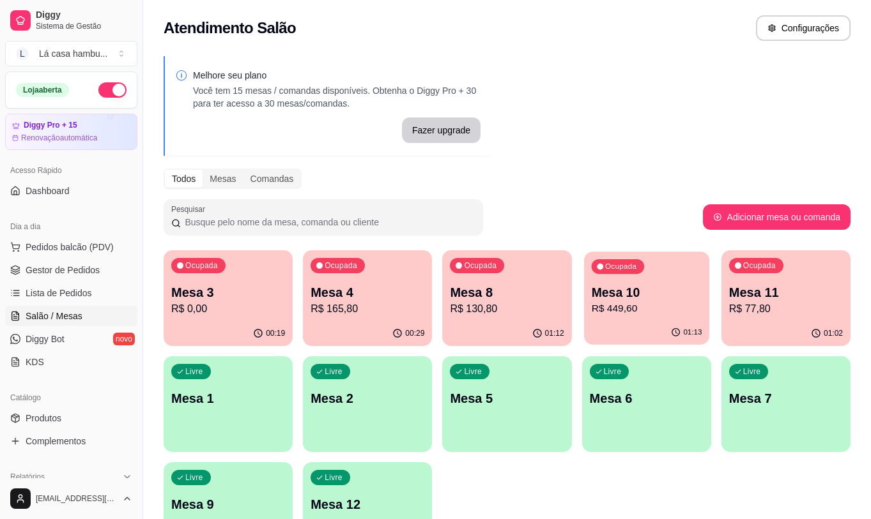
click at [688, 279] on div "Ocupada Mesa 10 R$ 449,60" at bounding box center [646, 286] width 125 height 69
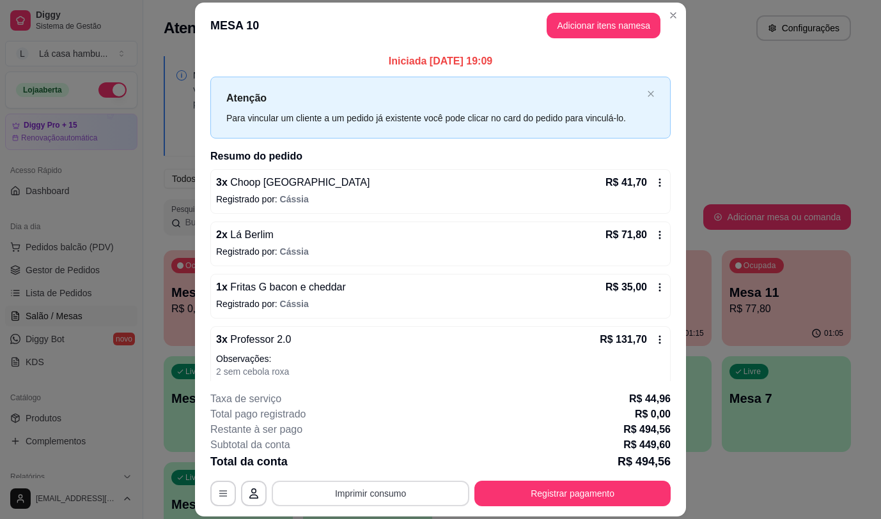
click at [421, 490] on button "Imprimir consumo" at bounding box center [370, 494] width 197 height 26
click at [373, 465] on button "IMPRESSORA" at bounding box center [369, 464] width 89 height 20
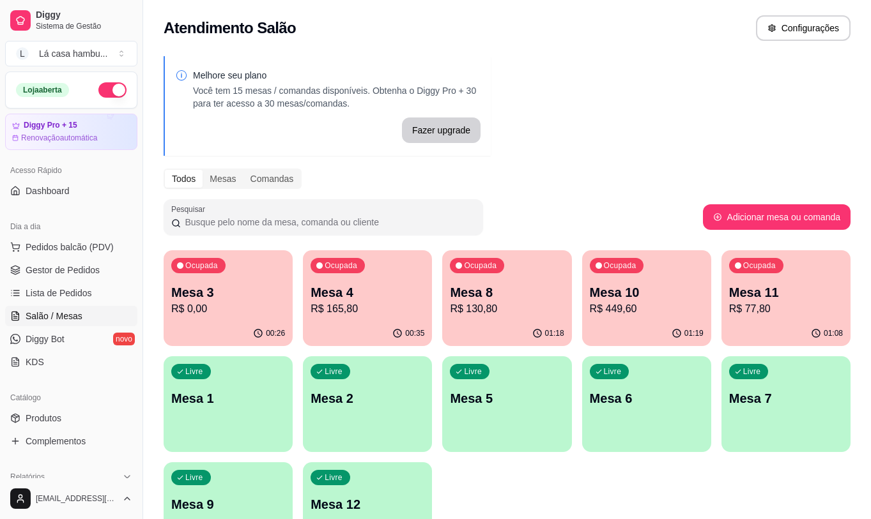
click at [822, 298] on p "Mesa 11" at bounding box center [786, 293] width 114 height 18
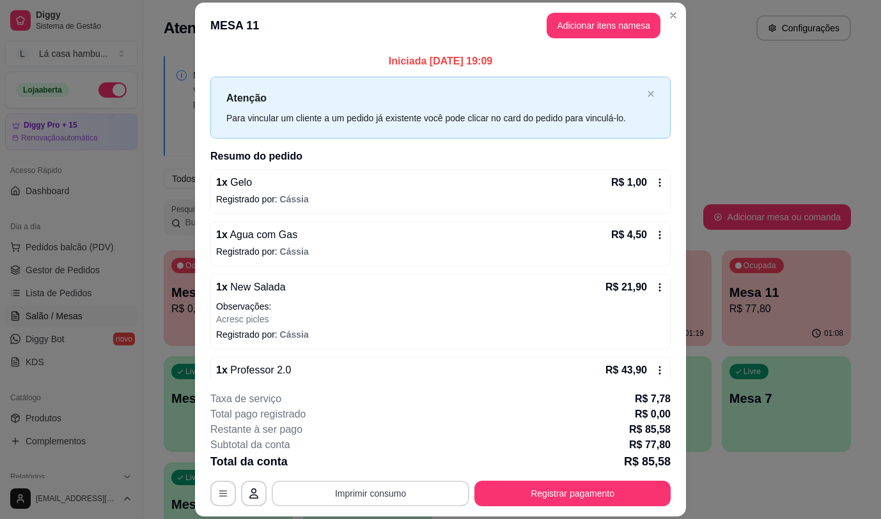
click at [365, 495] on button "Imprimir consumo" at bounding box center [370, 494] width 197 height 26
click at [380, 469] on button "IMPRESSORA" at bounding box center [369, 464] width 93 height 20
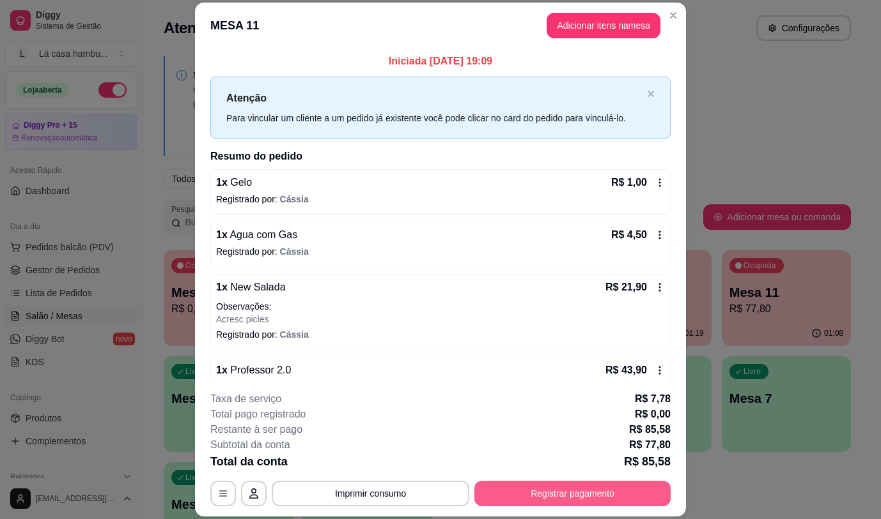
click at [613, 496] on button "Registrar pagamento" at bounding box center [572, 494] width 196 height 26
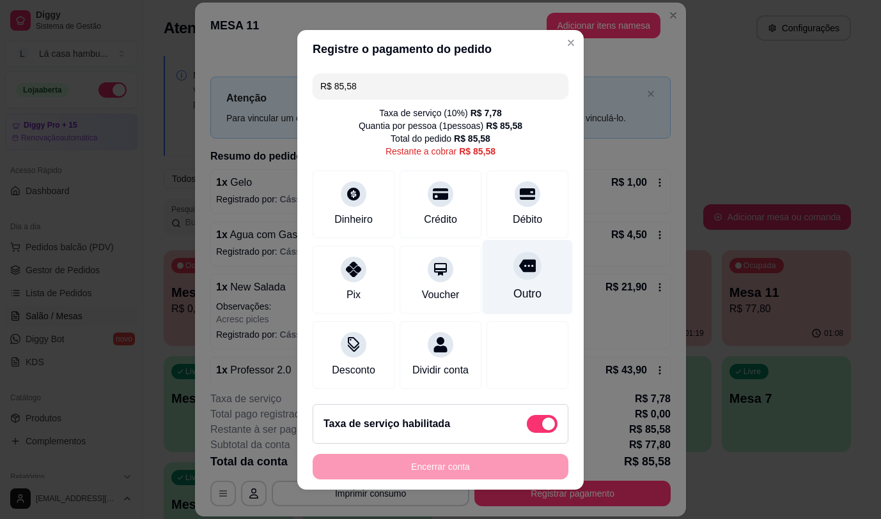
click at [519, 270] on icon at bounding box center [527, 266] width 17 height 17
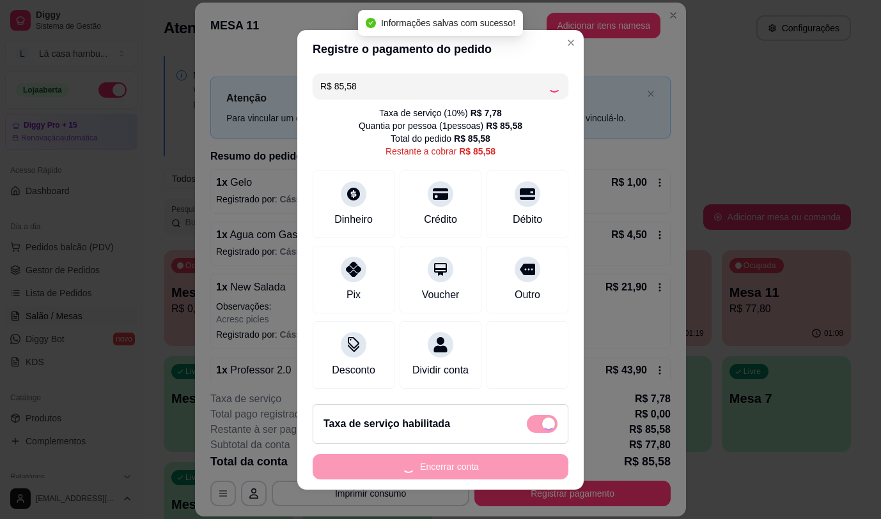
type input "R$ 0,00"
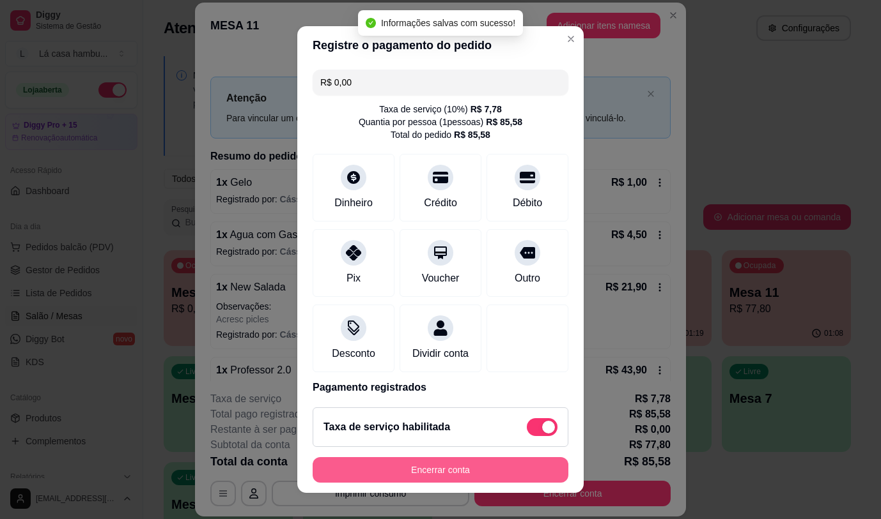
click at [448, 466] on button "Encerrar conta" at bounding box center [440, 471] width 256 height 26
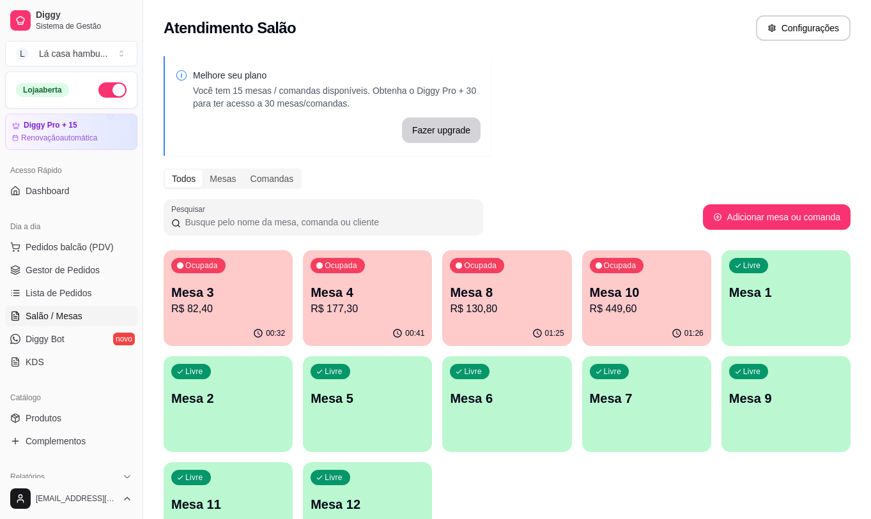
click at [240, 320] on div "Ocupada Mesa 3 R$ 82,40" at bounding box center [228, 285] width 129 height 71
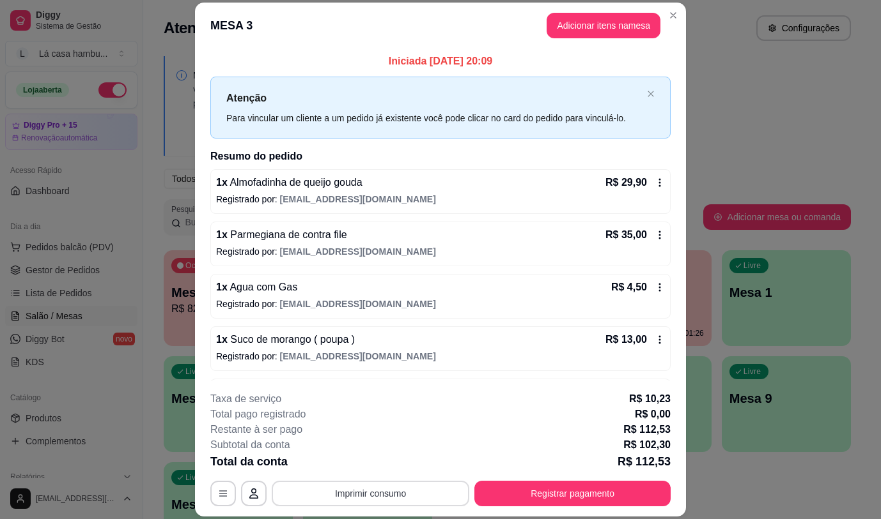
click at [325, 501] on button "Imprimir consumo" at bounding box center [370, 494] width 197 height 26
click at [325, 501] on button "Imprimir consumo" at bounding box center [371, 494] width 192 height 25
click at [371, 495] on button "Imprimir consumo" at bounding box center [370, 494] width 197 height 26
click at [377, 465] on button "IMPRESSORA" at bounding box center [369, 464] width 93 height 20
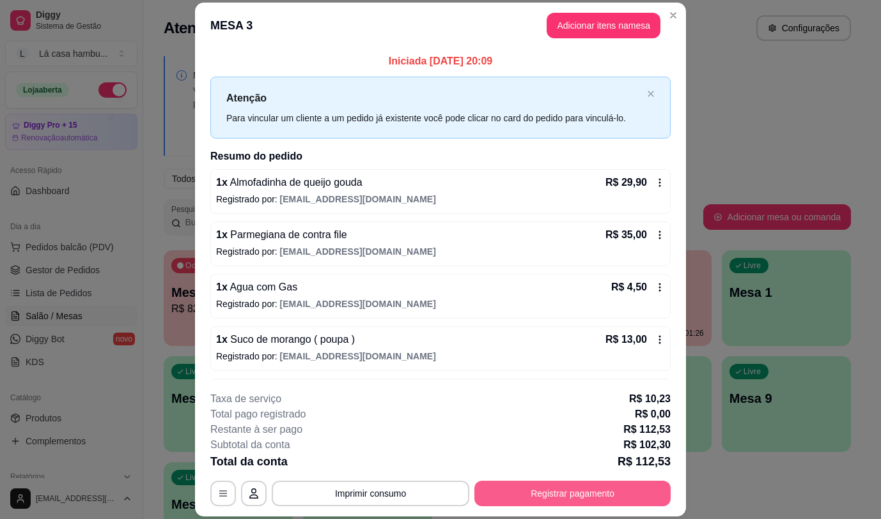
click at [615, 495] on button "Registrar pagamento" at bounding box center [572, 494] width 196 height 26
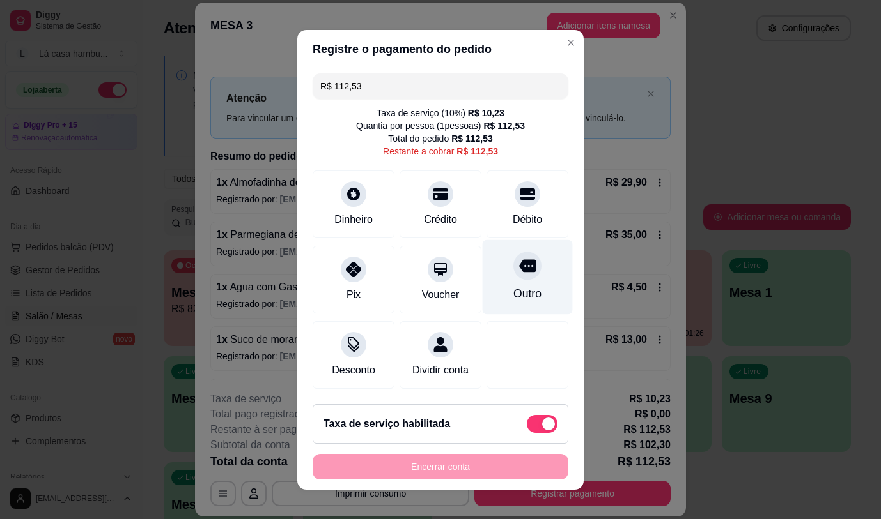
click at [519, 265] on icon at bounding box center [527, 265] width 17 height 13
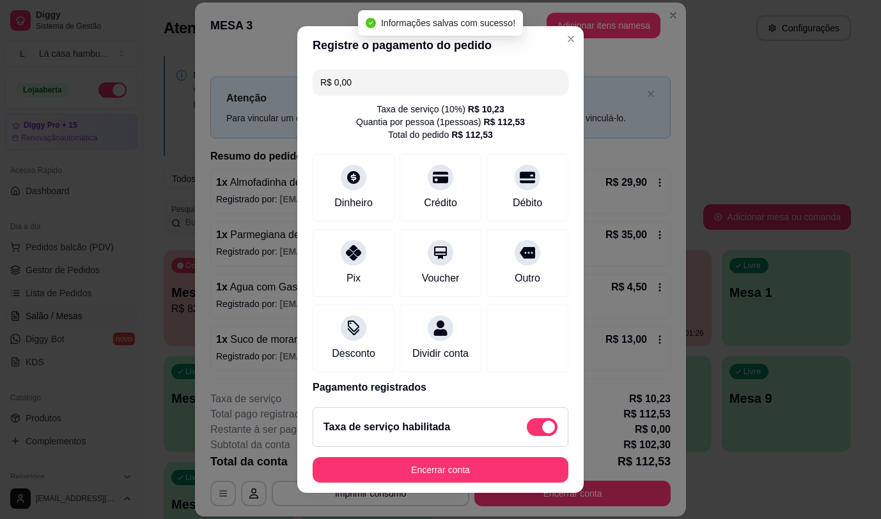
type input "R$ 0,00"
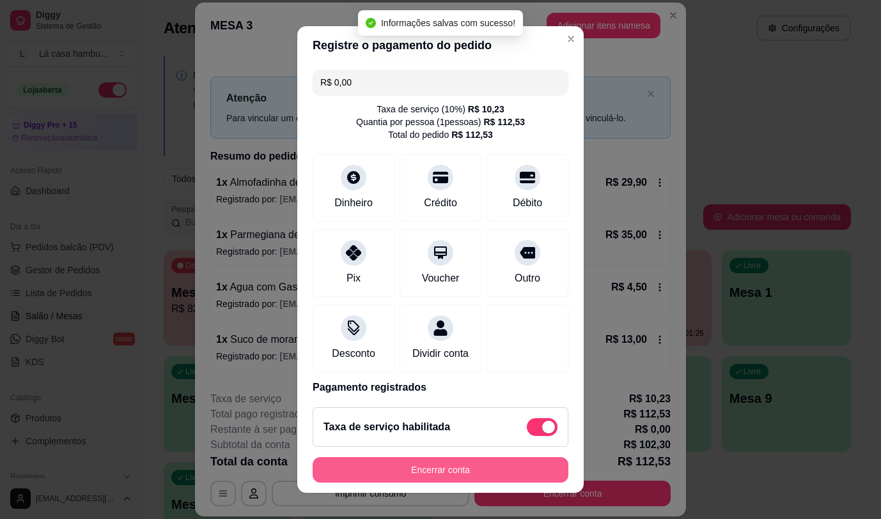
click at [470, 476] on button "Encerrar conta" at bounding box center [440, 471] width 256 height 26
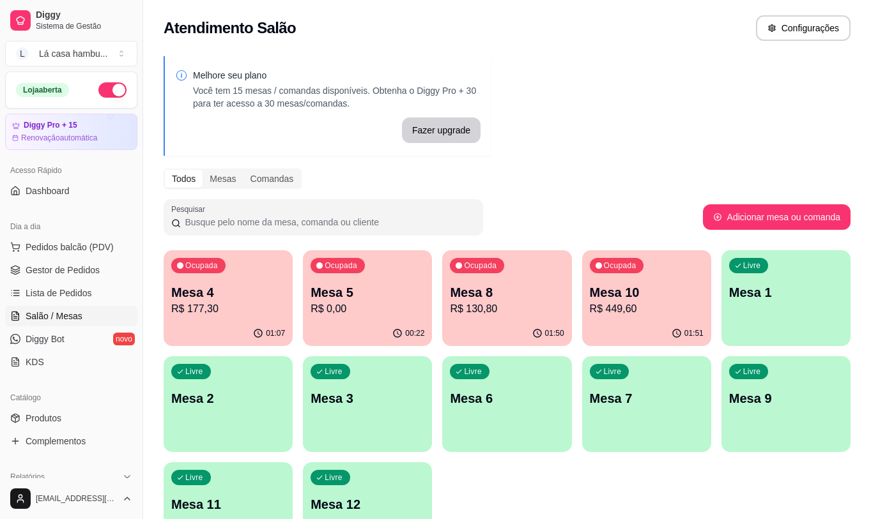
click at [253, 305] on p "R$ 177,30" at bounding box center [228, 309] width 114 height 15
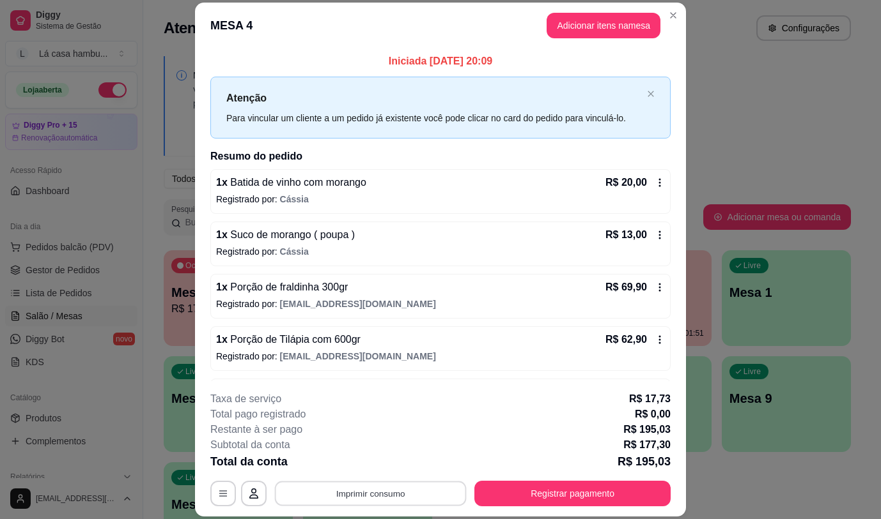
click at [384, 491] on button "Imprimir consumo" at bounding box center [371, 494] width 192 height 25
click at [374, 466] on button "IMPRESSORA" at bounding box center [369, 464] width 93 height 20
click at [587, 24] on button "Adicionar itens na mesa" at bounding box center [603, 26] width 114 height 26
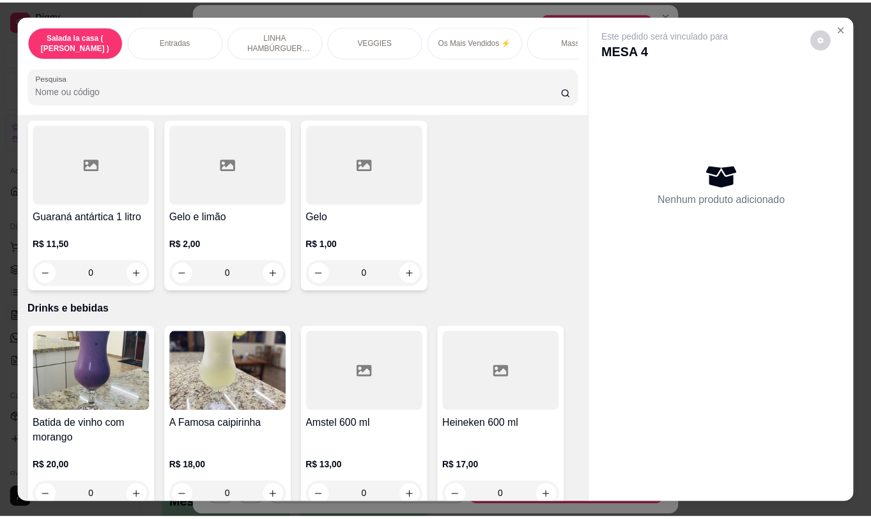
scroll to position [6173, 0]
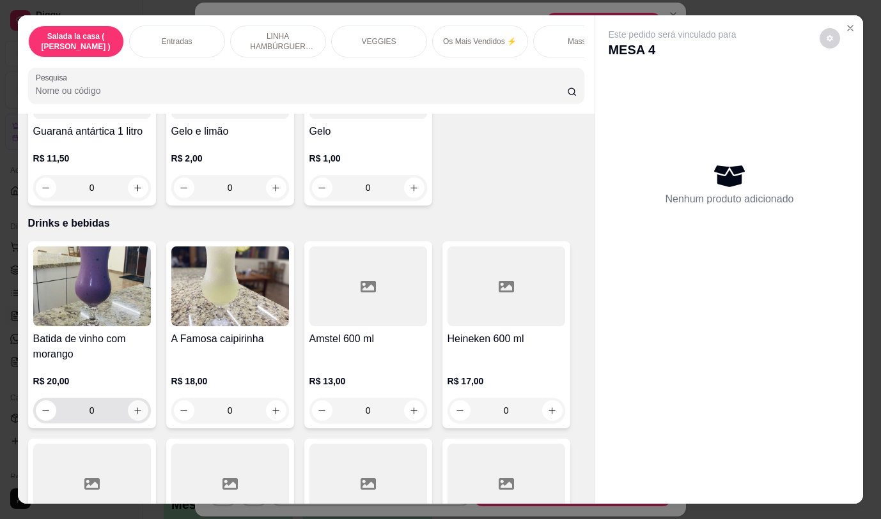
click at [149, 408] on div "Batida de vinho com morango R$ 20,00 0" at bounding box center [92, 335] width 128 height 187
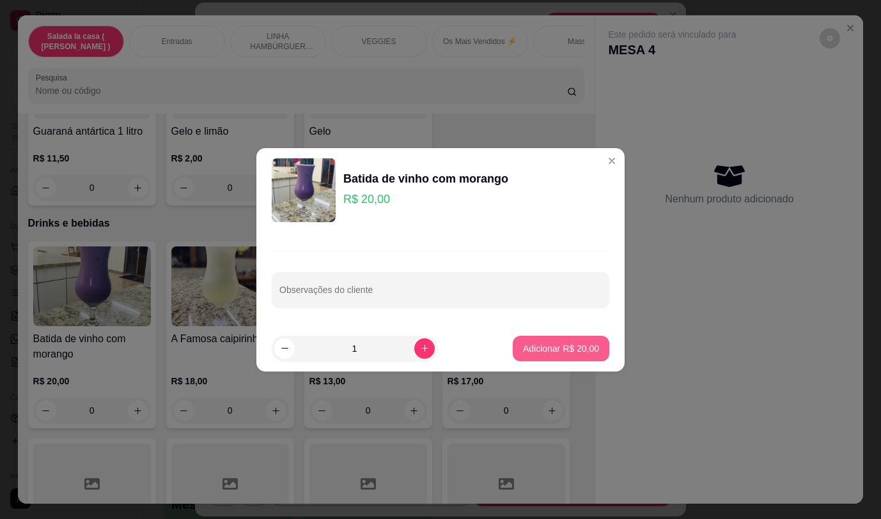
click at [566, 355] on p "Adicionar R$ 20,00" at bounding box center [561, 348] width 76 height 13
type input "1"
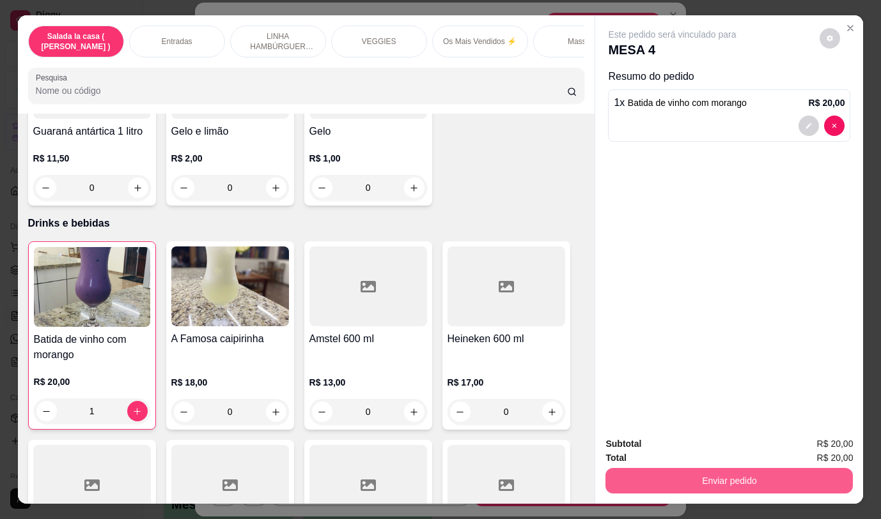
click at [697, 477] on button "Enviar pedido" at bounding box center [728, 481] width 247 height 26
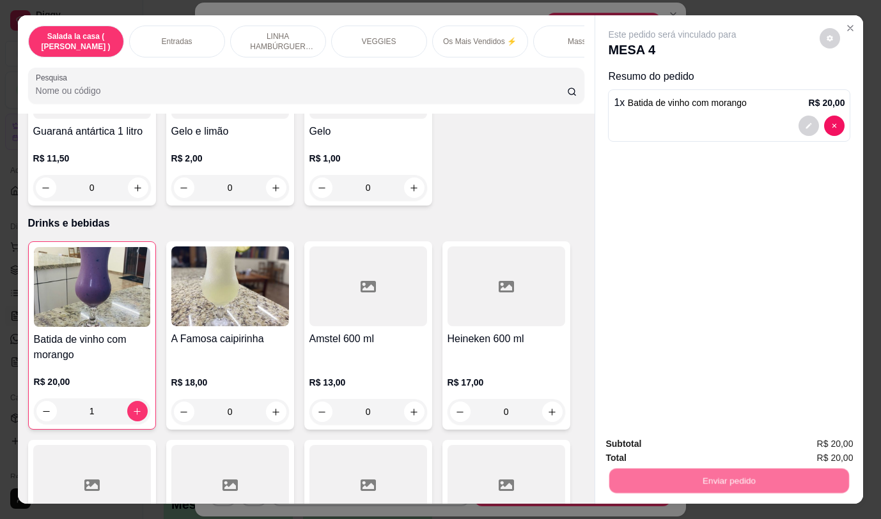
click at [688, 450] on button "Não registrar e enviar pedido" at bounding box center [686, 445] width 133 height 24
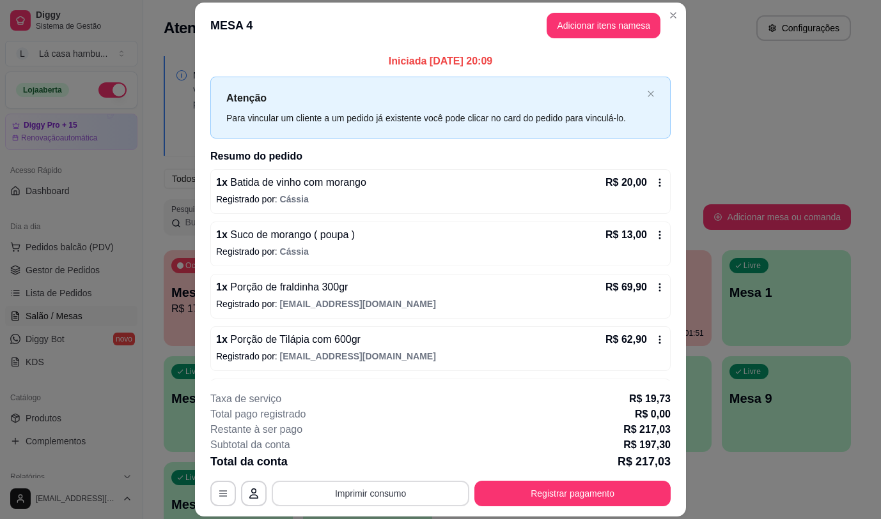
click at [419, 492] on button "Imprimir consumo" at bounding box center [370, 494] width 197 height 26
click at [390, 468] on button "IMPRESSORA" at bounding box center [369, 464] width 89 height 20
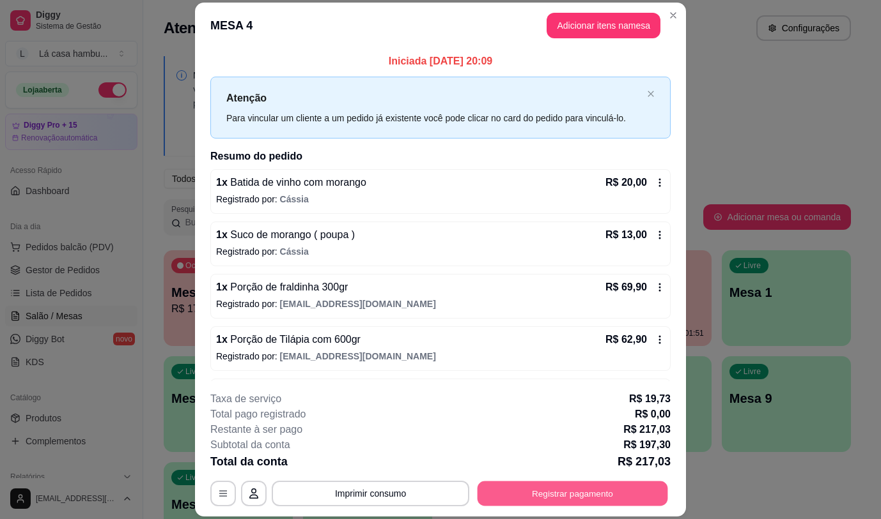
click at [612, 489] on button "Registrar pagamento" at bounding box center [572, 494] width 190 height 25
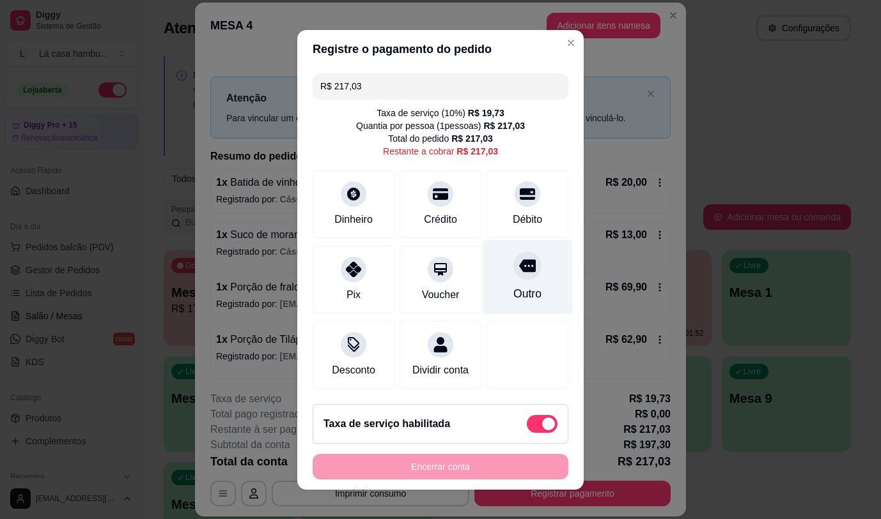
click at [519, 268] on icon at bounding box center [527, 265] width 17 height 13
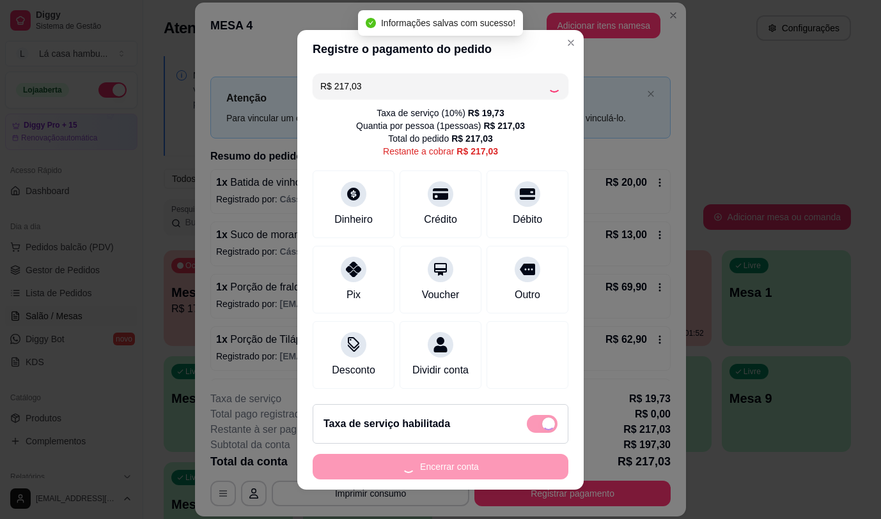
type input "R$ 0,00"
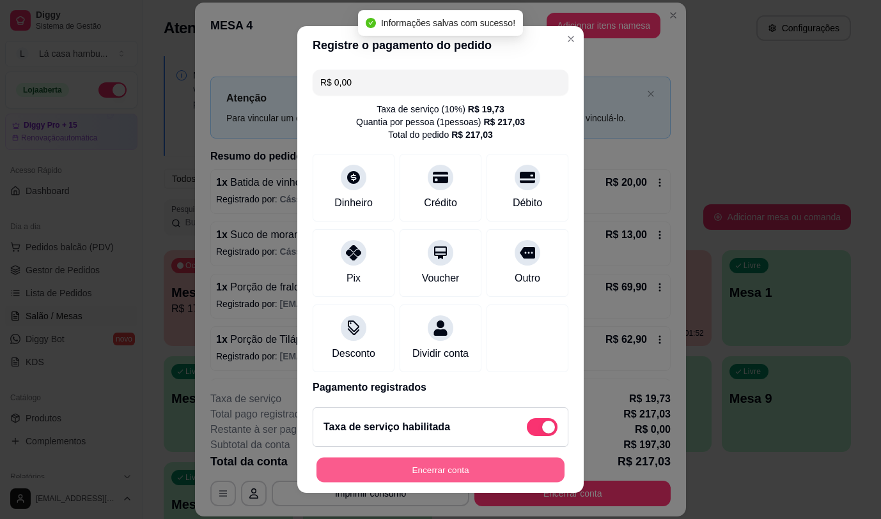
click at [458, 473] on button "Encerrar conta" at bounding box center [440, 470] width 248 height 25
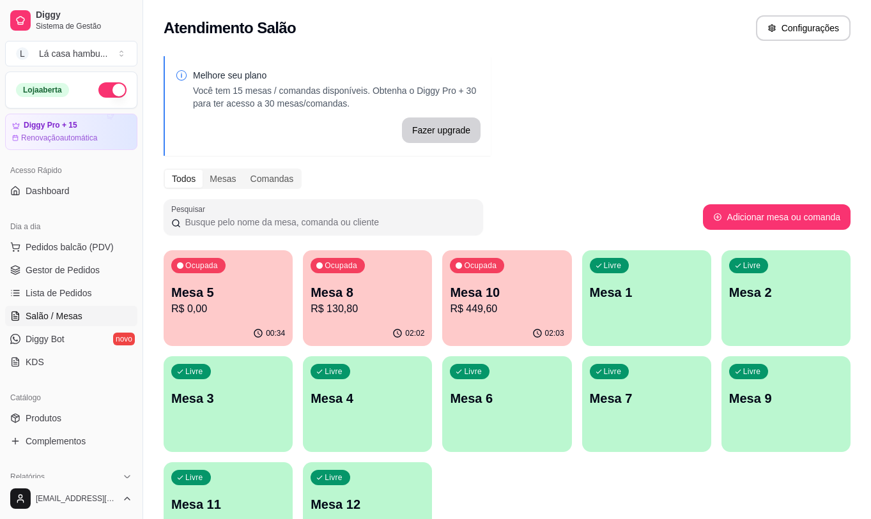
click at [43, 308] on link "Salão / Mesas" at bounding box center [71, 316] width 132 height 20
click at [38, 318] on span "Salão / Mesas" at bounding box center [54, 316] width 57 height 13
click at [40, 318] on span "Salão / Mesas" at bounding box center [54, 316] width 57 height 13
click at [57, 417] on span "Produtos" at bounding box center [44, 418] width 36 height 13
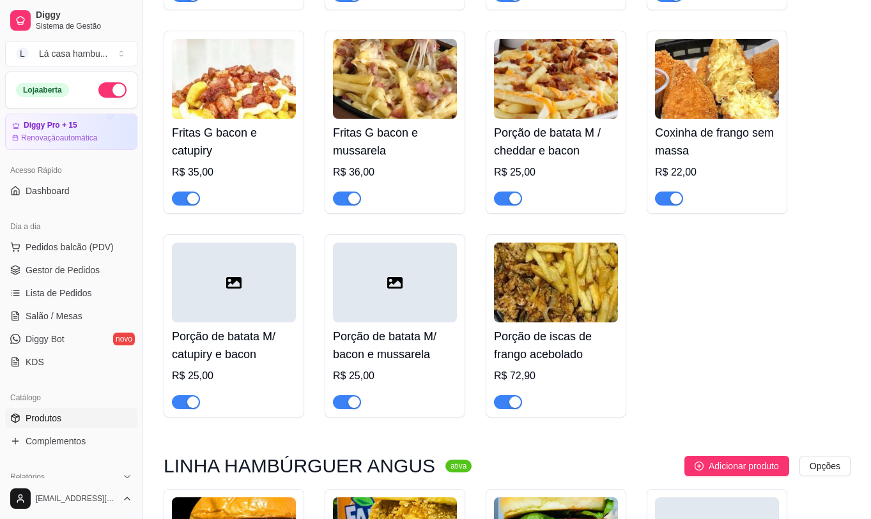
scroll to position [1214, 0]
